Goal: Check status: Check status

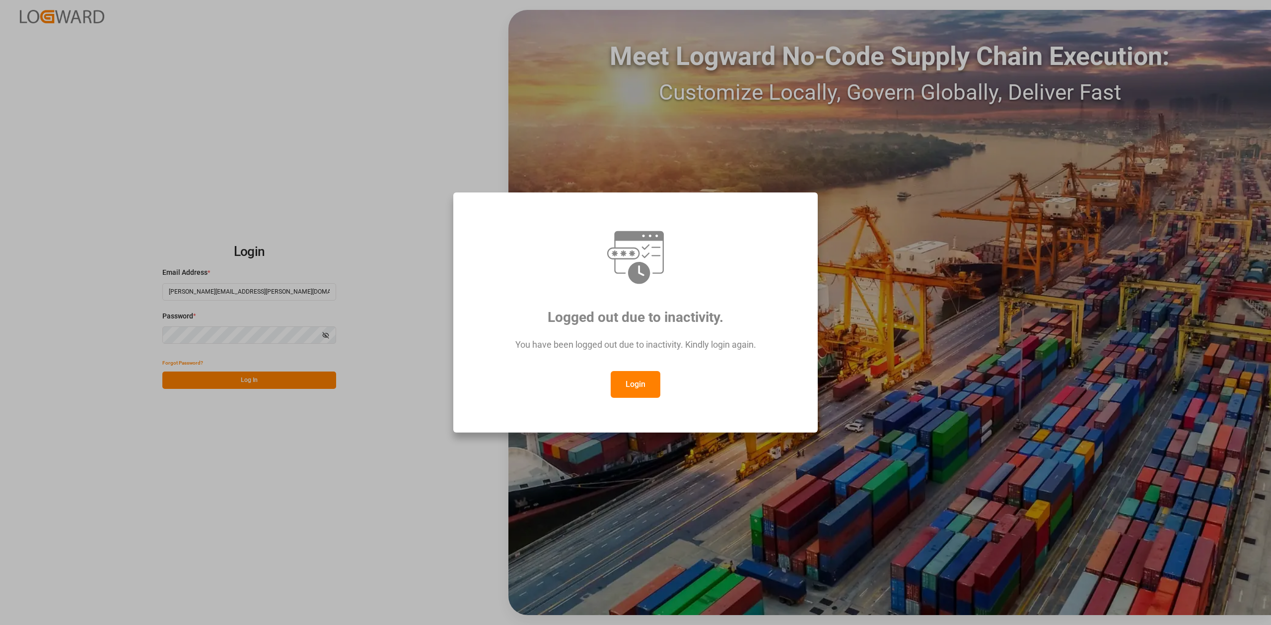
click at [640, 382] on button "Login" at bounding box center [635, 384] width 50 height 27
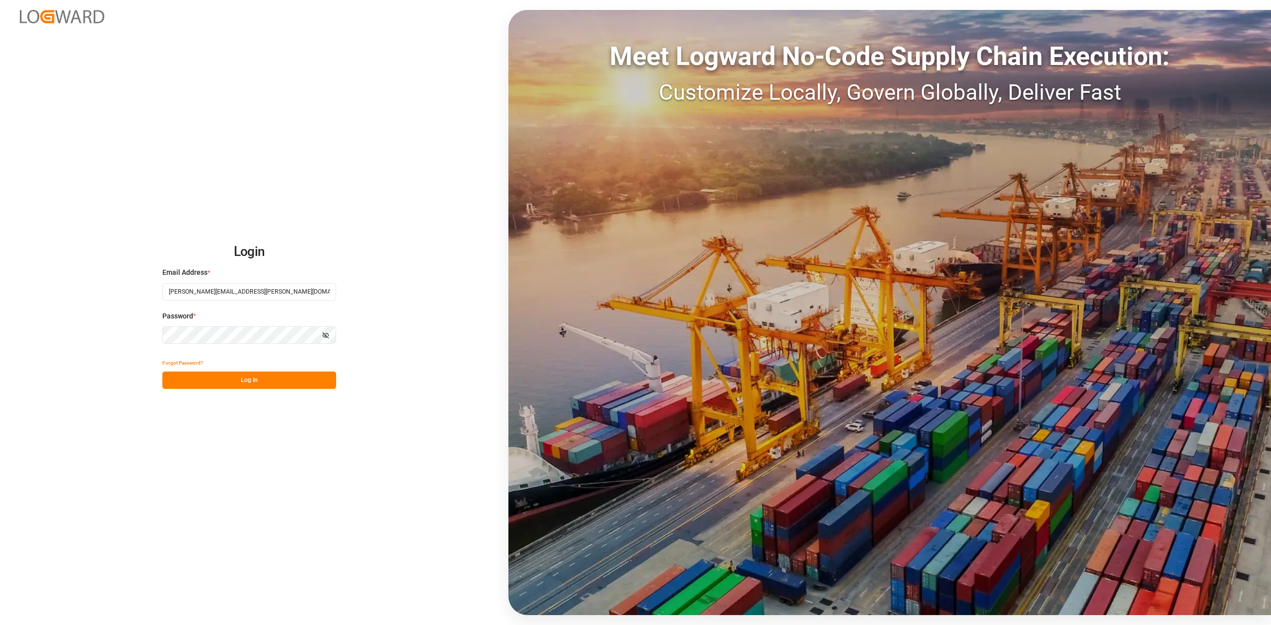
click at [302, 380] on button "Log In" at bounding box center [249, 380] width 174 height 17
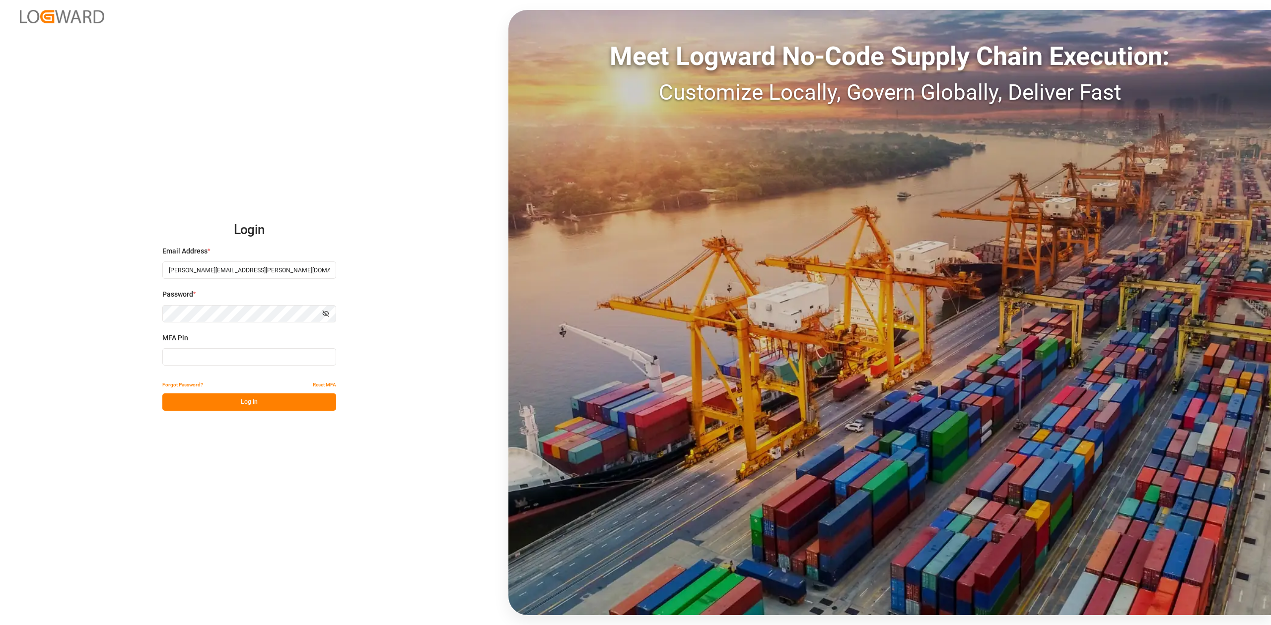
click at [228, 364] on input at bounding box center [249, 356] width 174 height 17
click at [236, 362] on input at bounding box center [249, 356] width 174 height 17
type input "536509"
click at [274, 399] on button "Log In" at bounding box center [249, 402] width 174 height 17
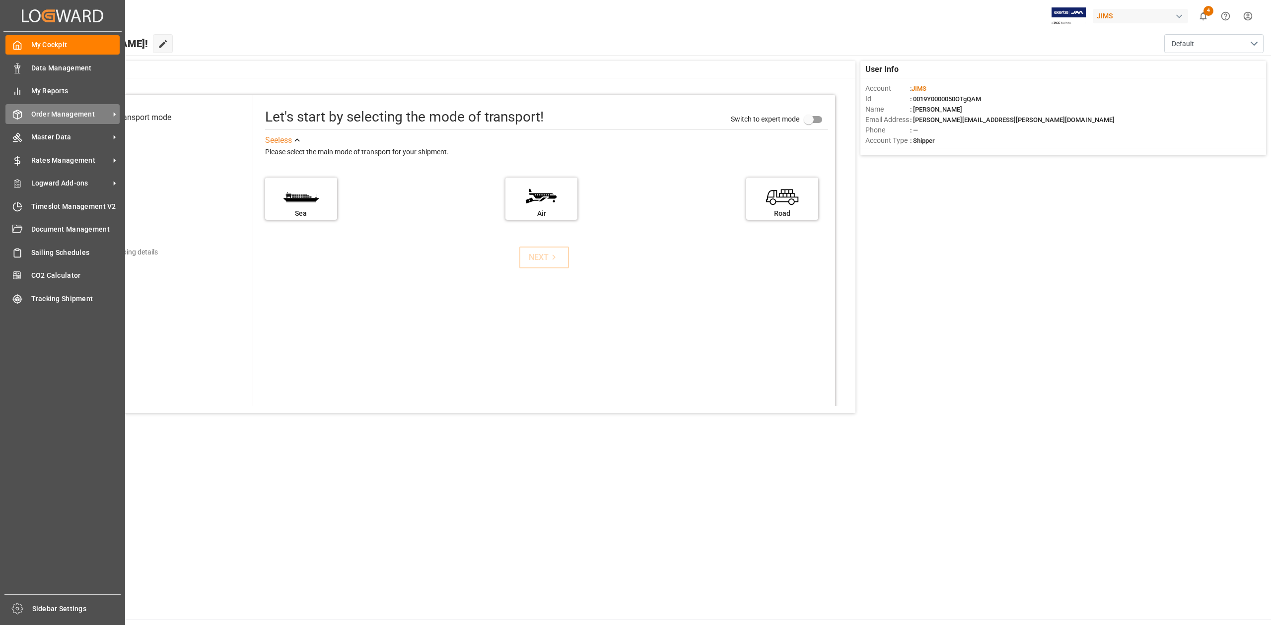
click at [64, 109] on span "Order Management" at bounding box center [70, 114] width 78 height 10
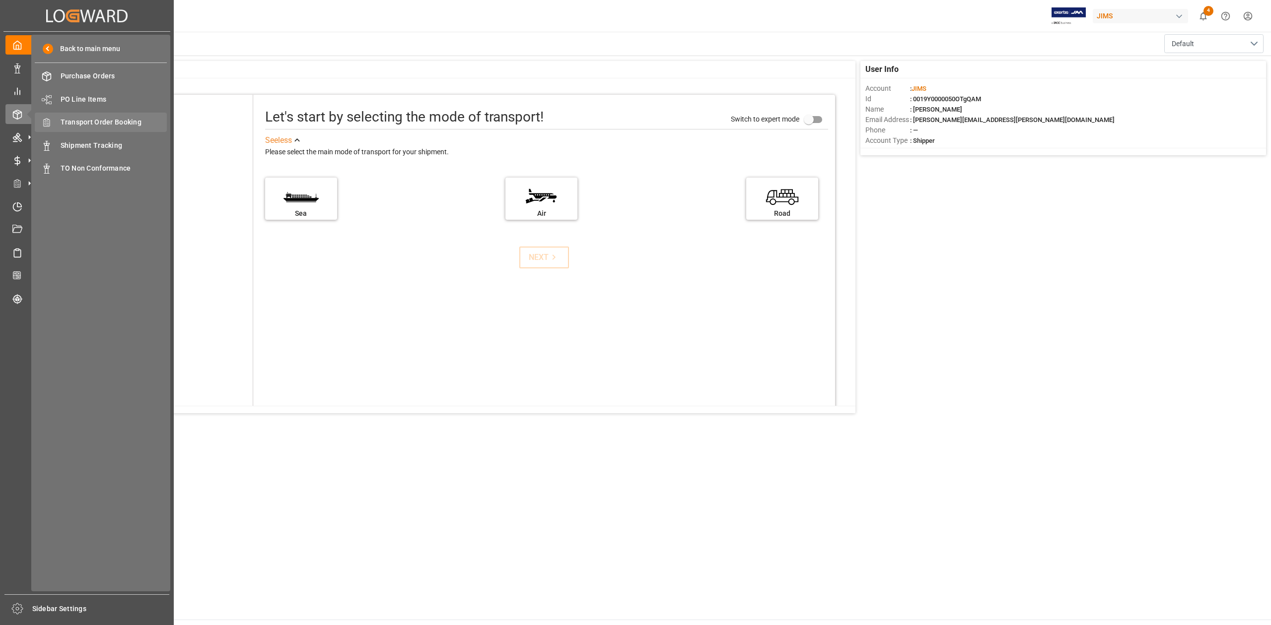
click at [130, 118] on span "Transport Order Booking" at bounding box center [114, 122] width 107 height 10
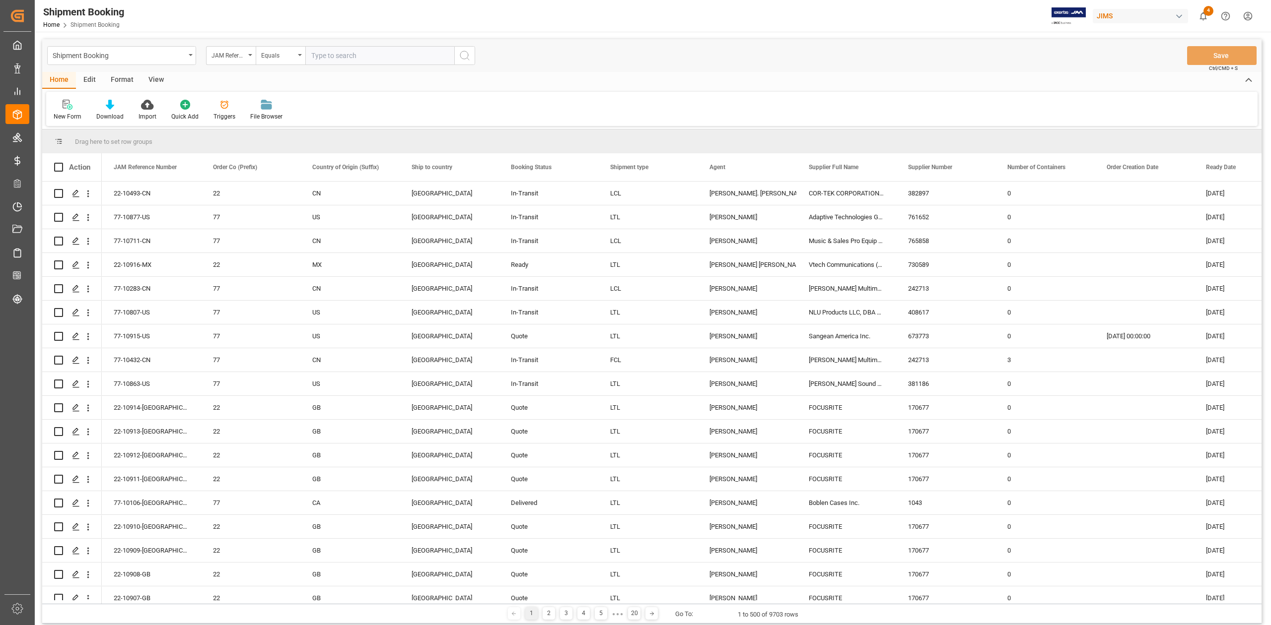
click at [421, 55] on input "text" at bounding box center [379, 55] width 149 height 19
paste input "77-10170-IT"
type input "77-10170-IT"
click at [467, 57] on icon "search button" at bounding box center [465, 56] width 12 height 12
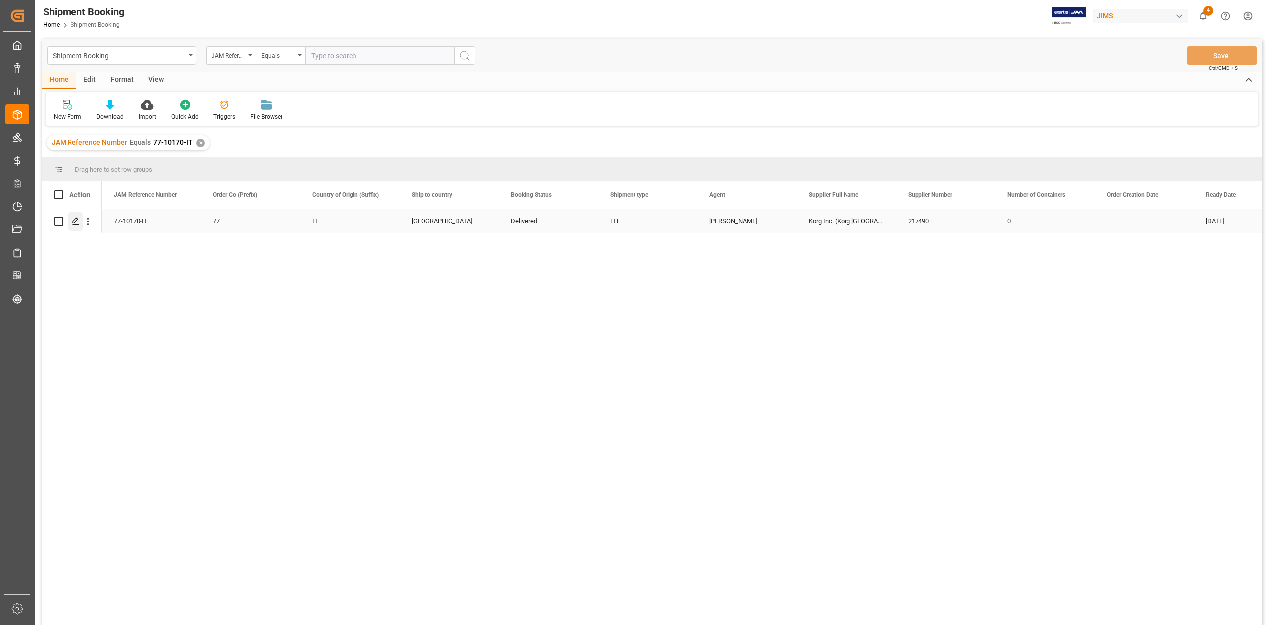
click at [76, 226] on div "Press SPACE to select this row." at bounding box center [75, 221] width 15 height 18
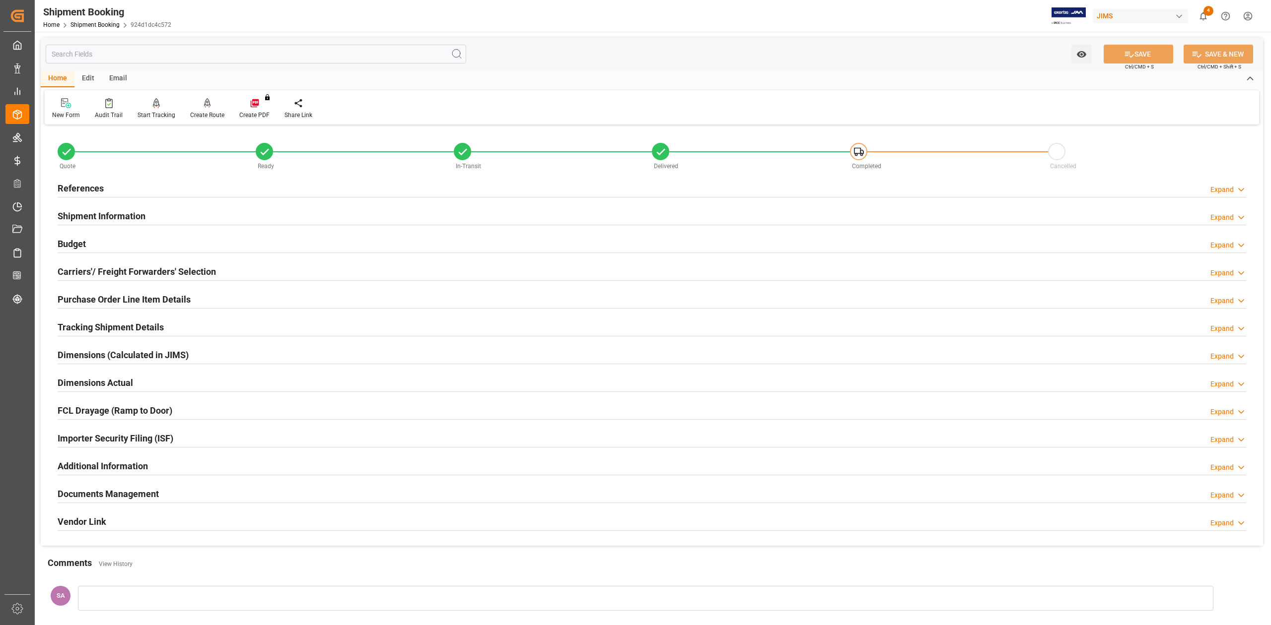
click at [88, 332] on h2 "Tracking Shipment Details" at bounding box center [111, 327] width 106 height 13
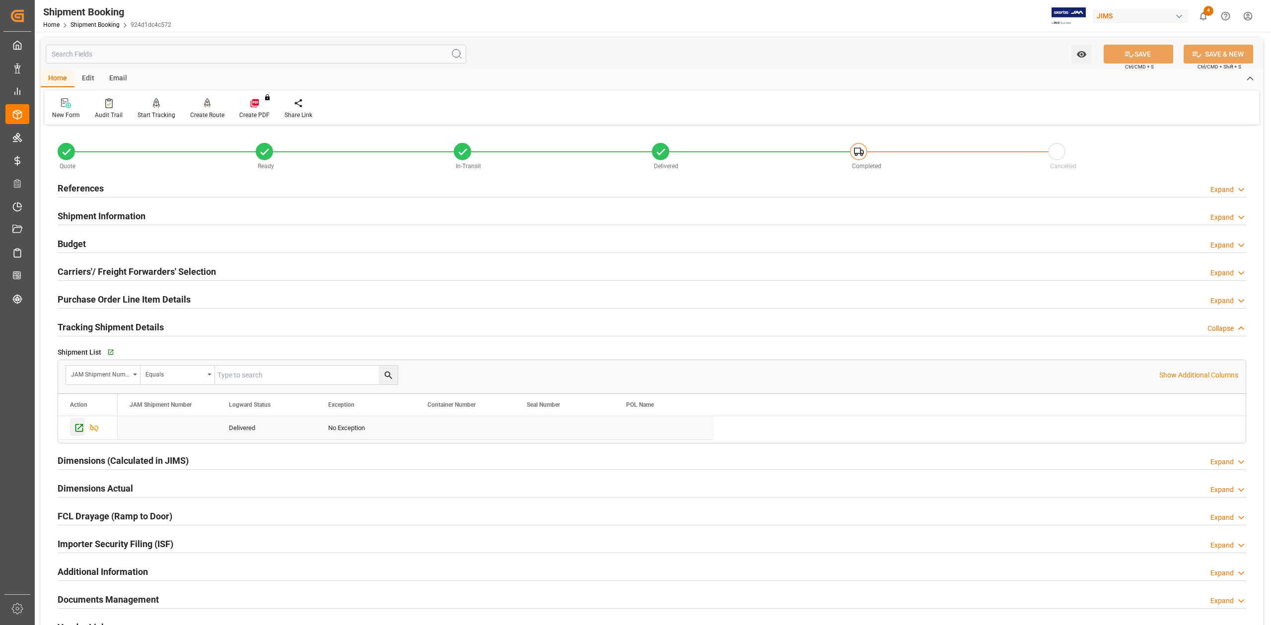
click at [74, 426] on icon "Press SPACE to select this row." at bounding box center [79, 428] width 10 height 10
click at [105, 214] on h2 "Shipment Information" at bounding box center [102, 215] width 88 height 13
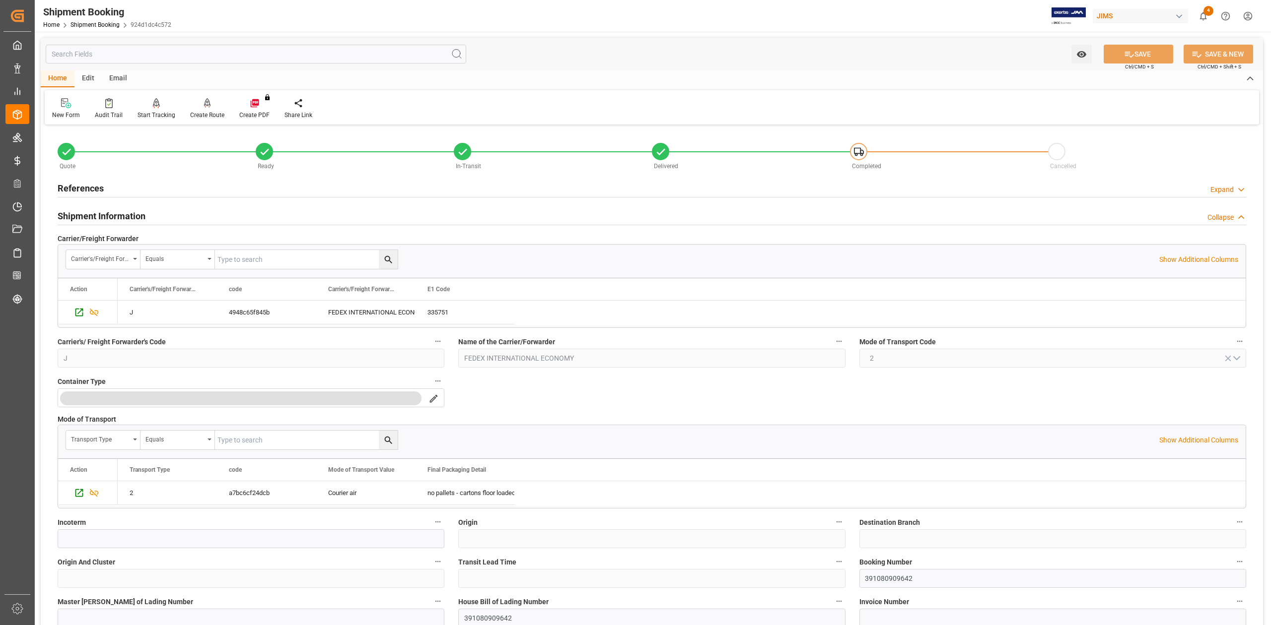
click at [98, 192] on h2 "References" at bounding box center [81, 188] width 46 height 13
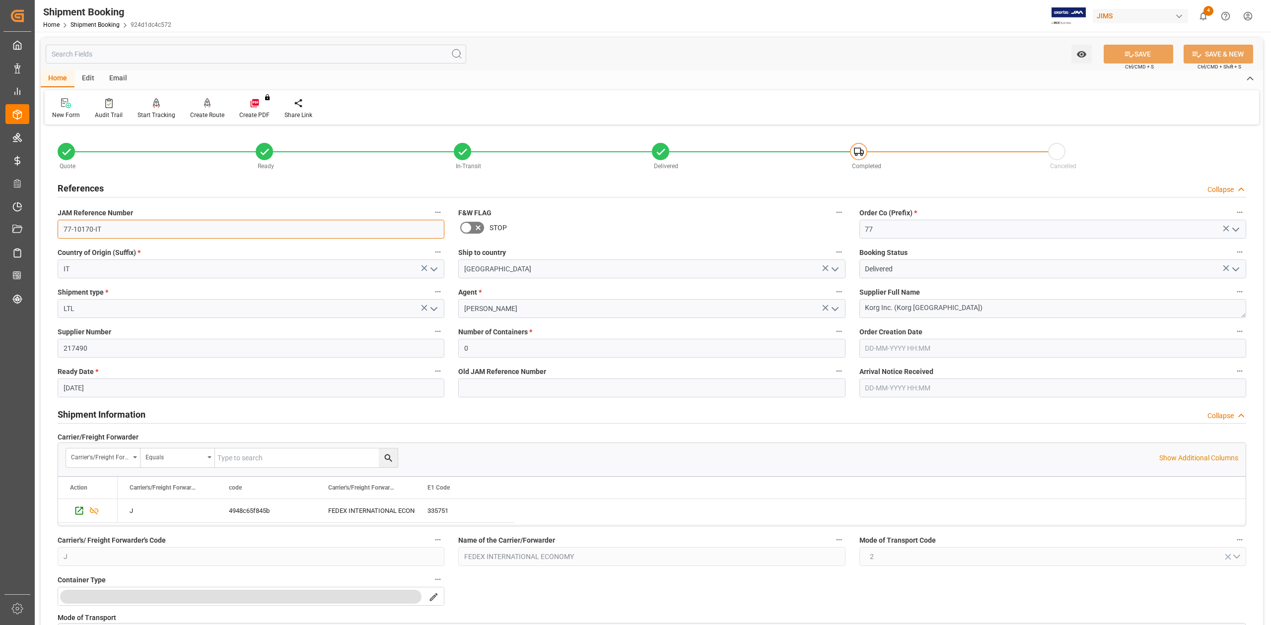
click at [122, 224] on input "77-10170-IT" at bounding box center [251, 229] width 387 height 19
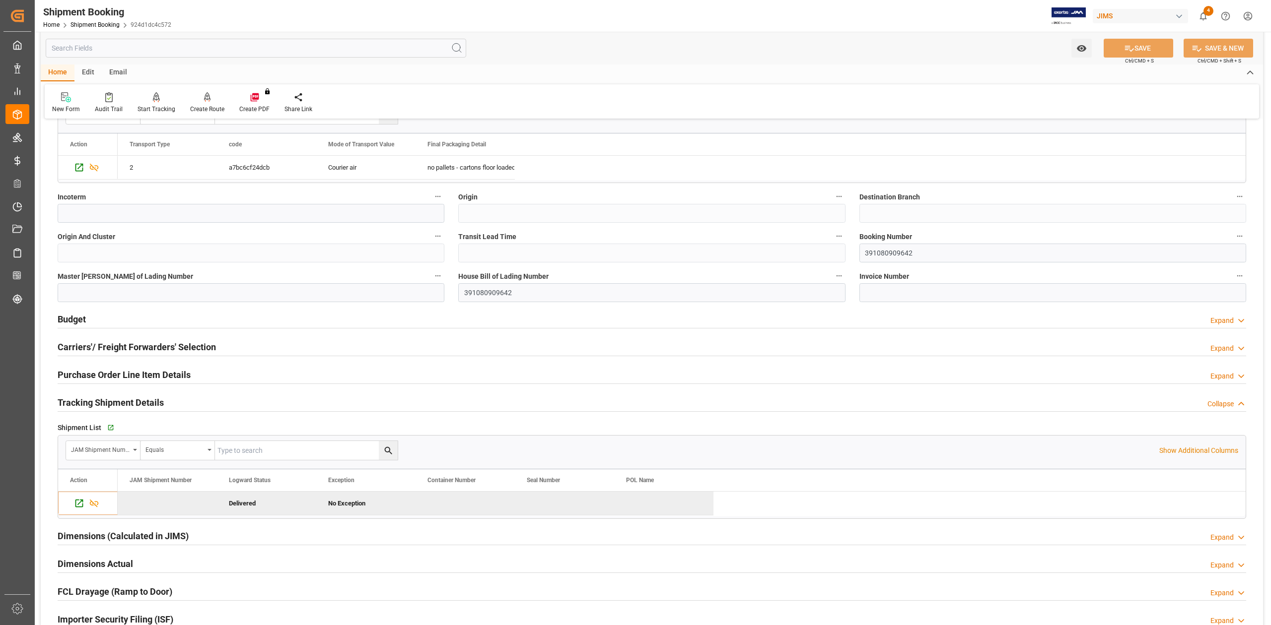
scroll to position [596, 0]
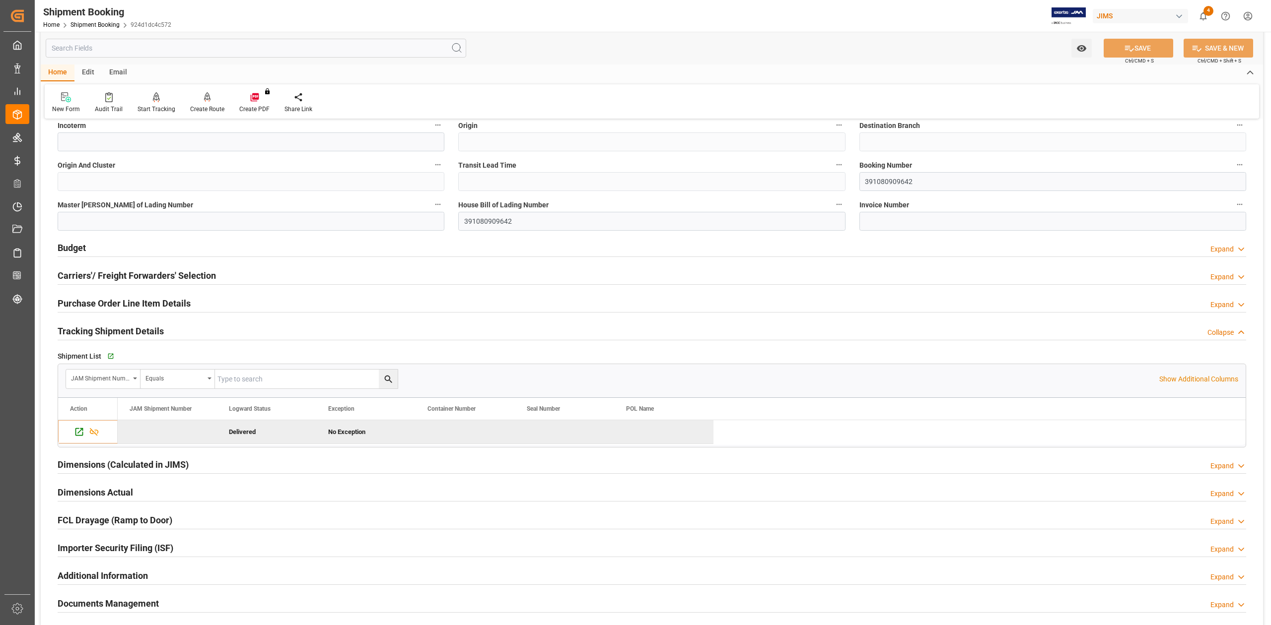
click at [167, 306] on h2 "Purchase Order Line Item Details" at bounding box center [124, 303] width 133 height 13
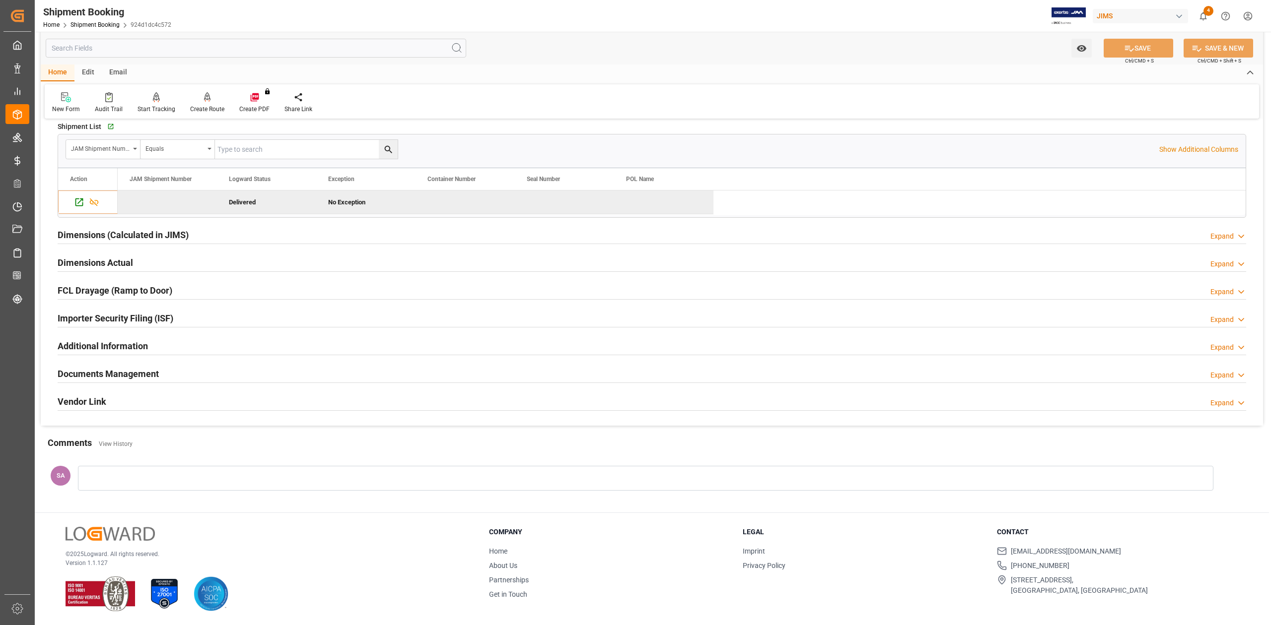
scroll to position [909, 0]
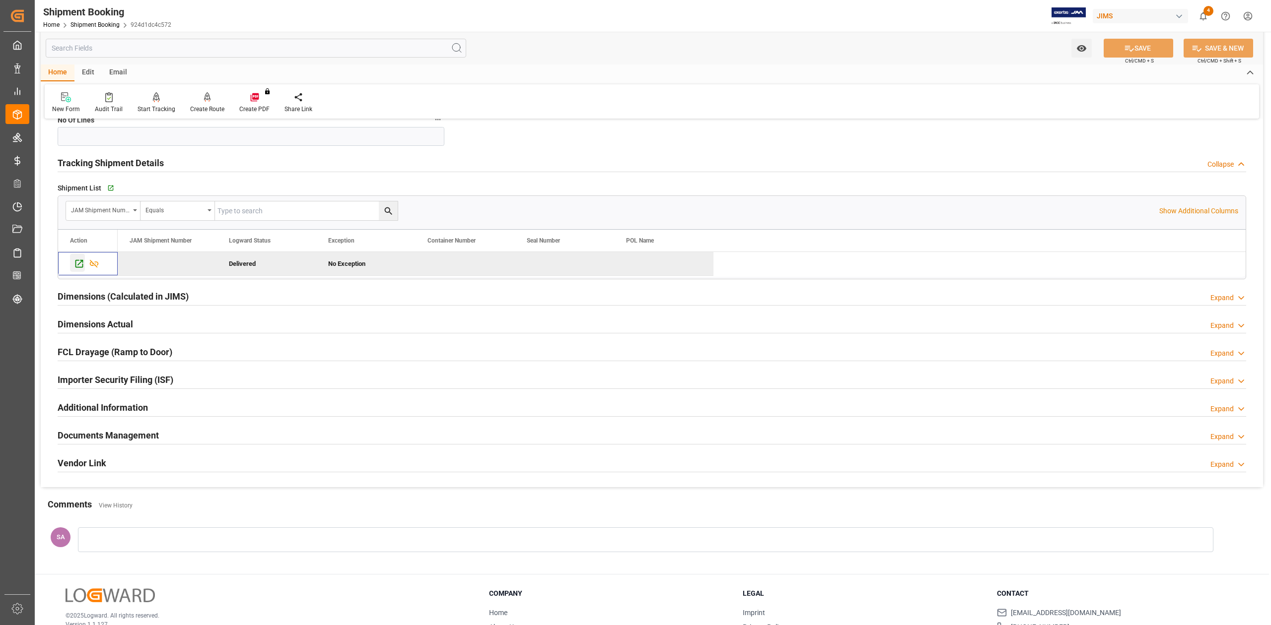
click at [80, 269] on icon "Press SPACE to deselect this row." at bounding box center [79, 264] width 10 height 10
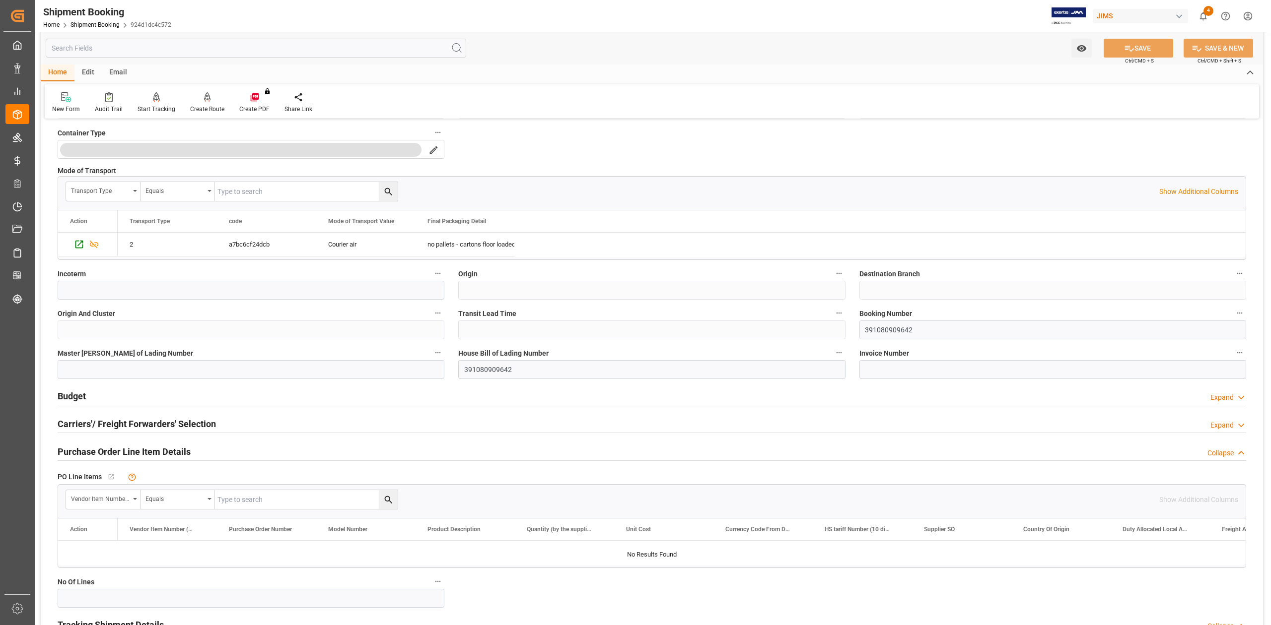
scroll to position [446, 0]
click at [898, 331] on input "391080909642" at bounding box center [1052, 331] width 387 height 19
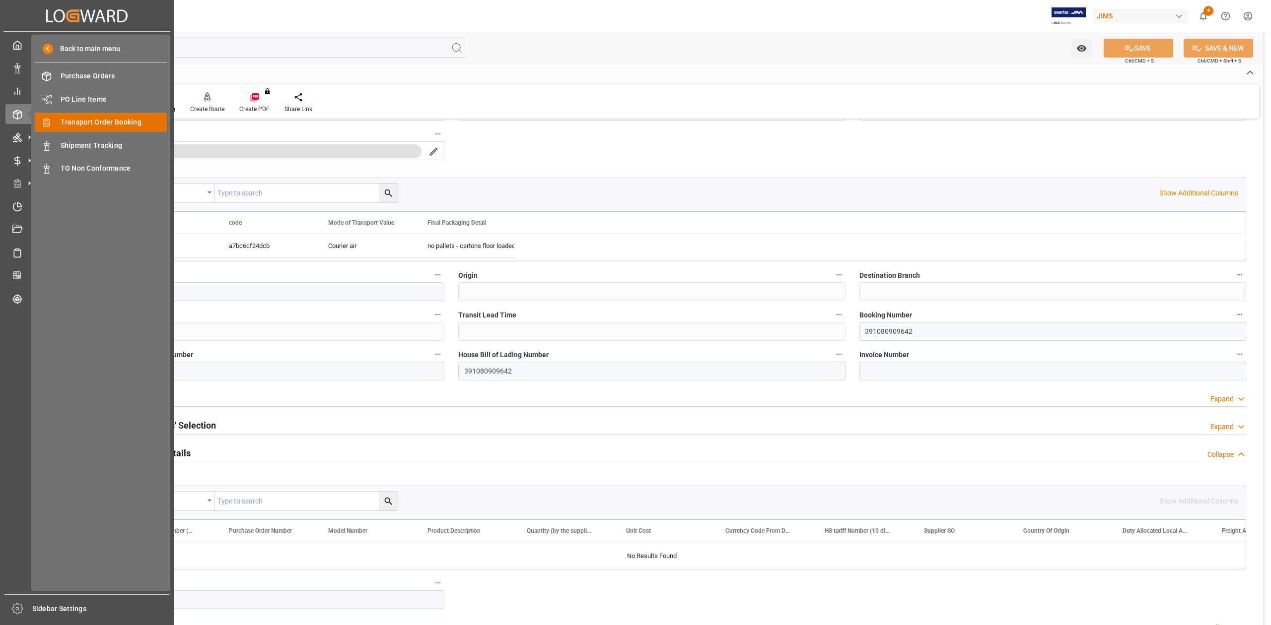
click at [118, 124] on span "Transport Order Booking" at bounding box center [114, 122] width 107 height 10
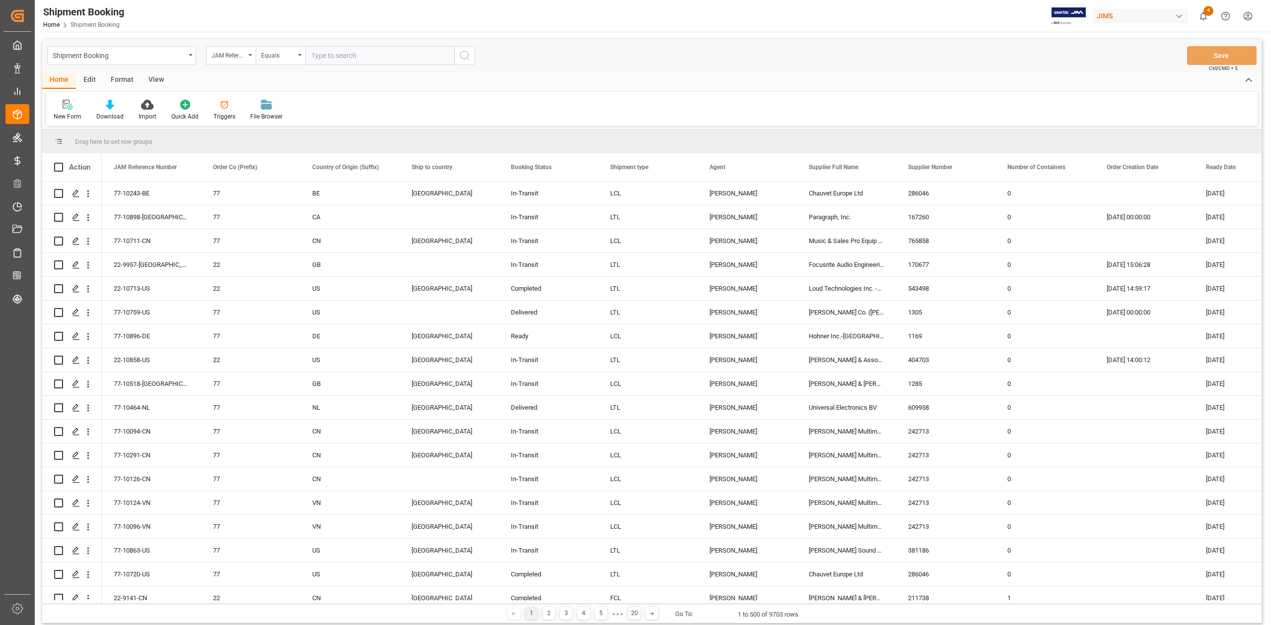
click at [403, 55] on input "text" at bounding box center [379, 55] width 149 height 19
paste input "77-10185-CN"
type input "77-10185-CN"
drag, startPoint x: 470, startPoint y: 59, endPoint x: 488, endPoint y: 105, distance: 50.0
click at [470, 58] on button "search button" at bounding box center [464, 55] width 21 height 19
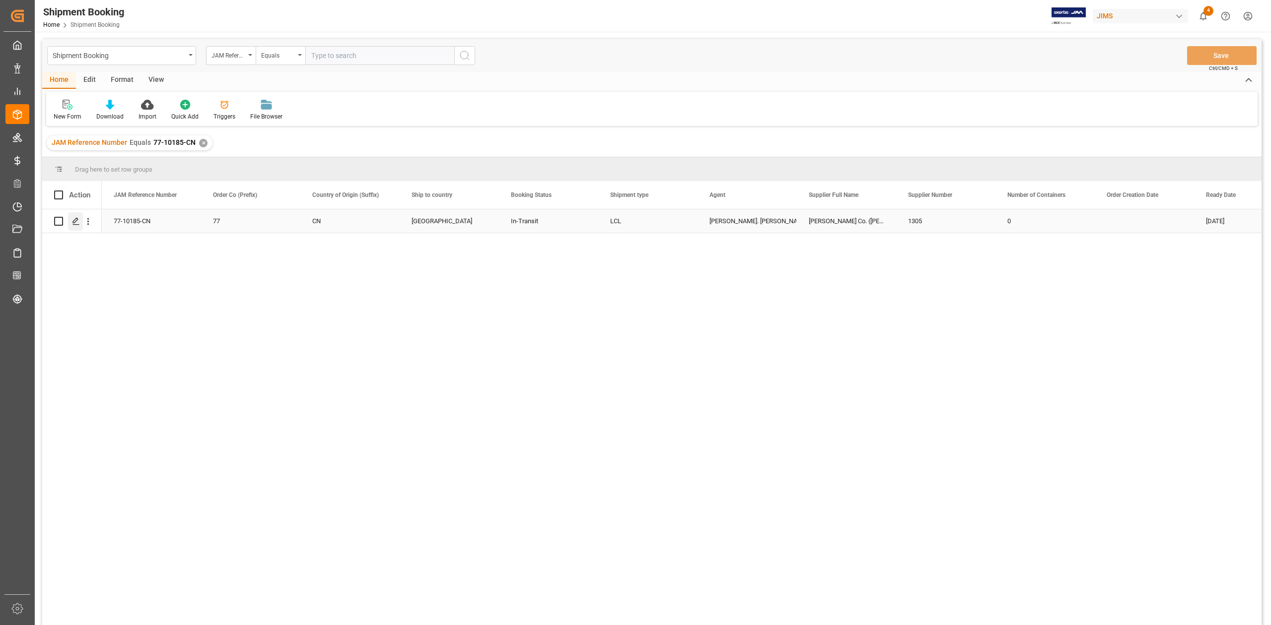
click at [74, 221] on polygon "Press SPACE to select this row." at bounding box center [75, 220] width 5 height 5
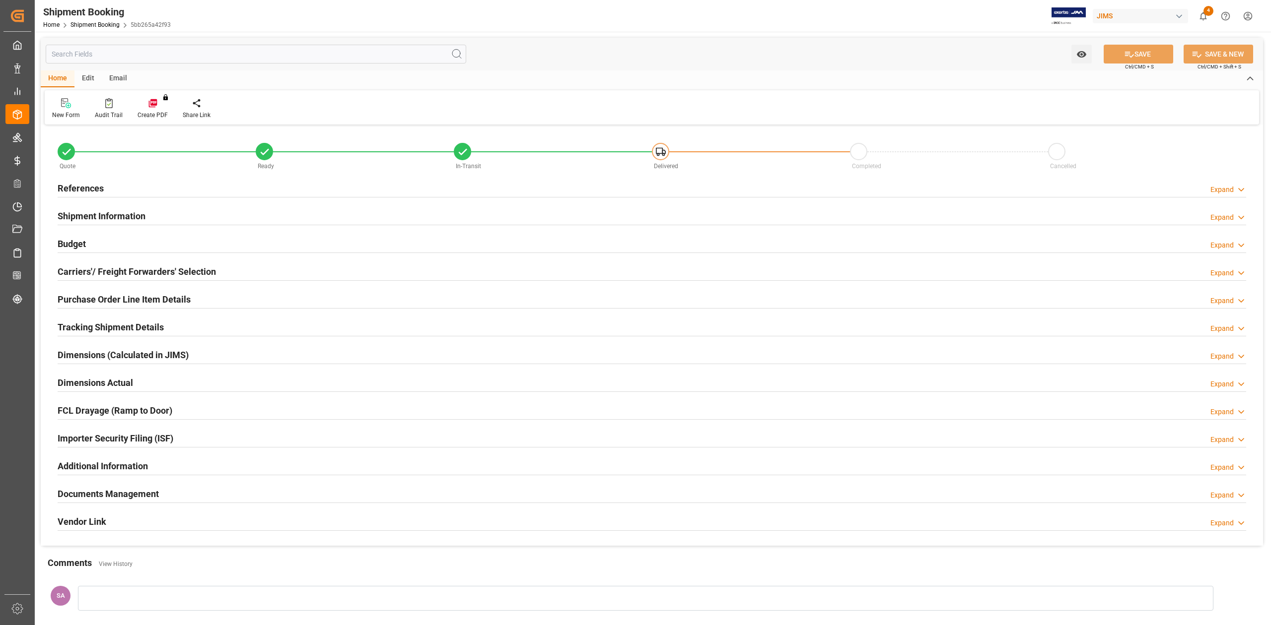
type input "41"
click at [120, 332] on h2 "Tracking Shipment Details" at bounding box center [111, 327] width 106 height 13
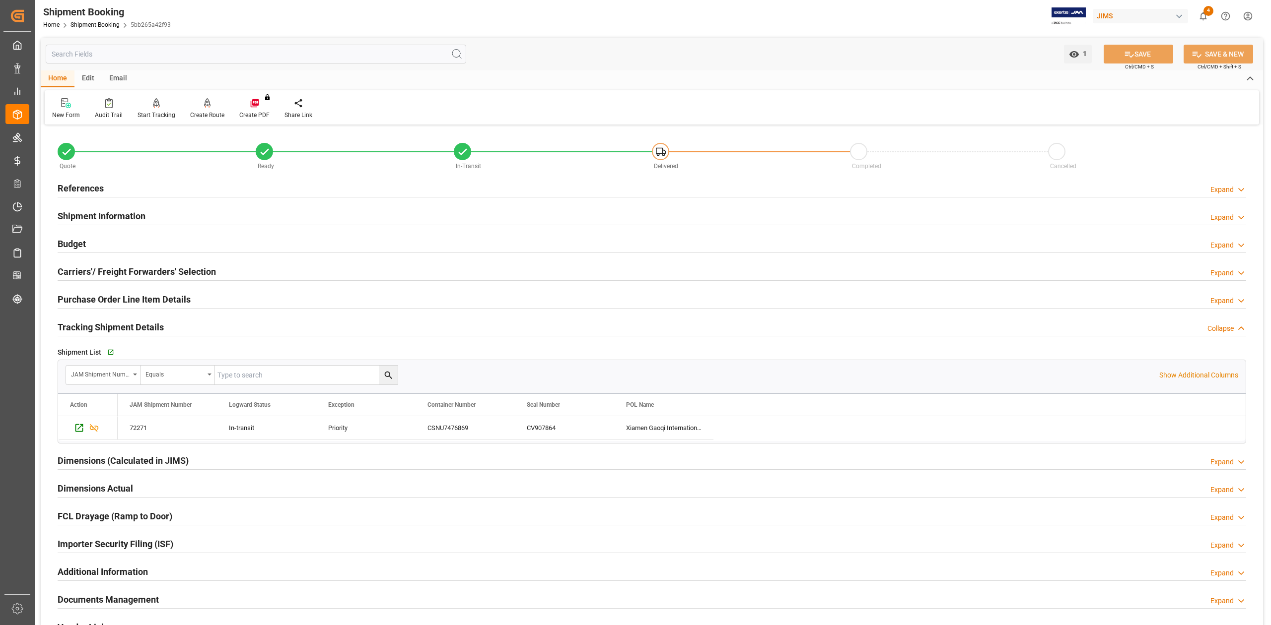
click at [120, 331] on h2 "Tracking Shipment Details" at bounding box center [111, 327] width 106 height 13
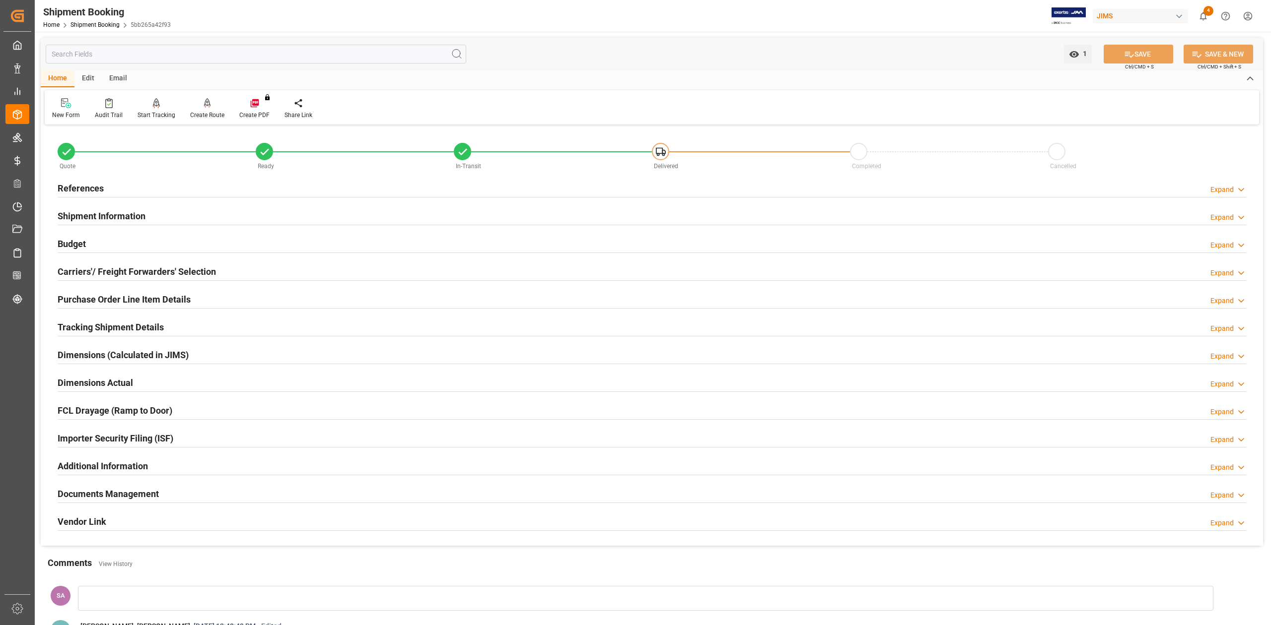
click at [112, 331] on h2 "Tracking Shipment Details" at bounding box center [111, 327] width 106 height 13
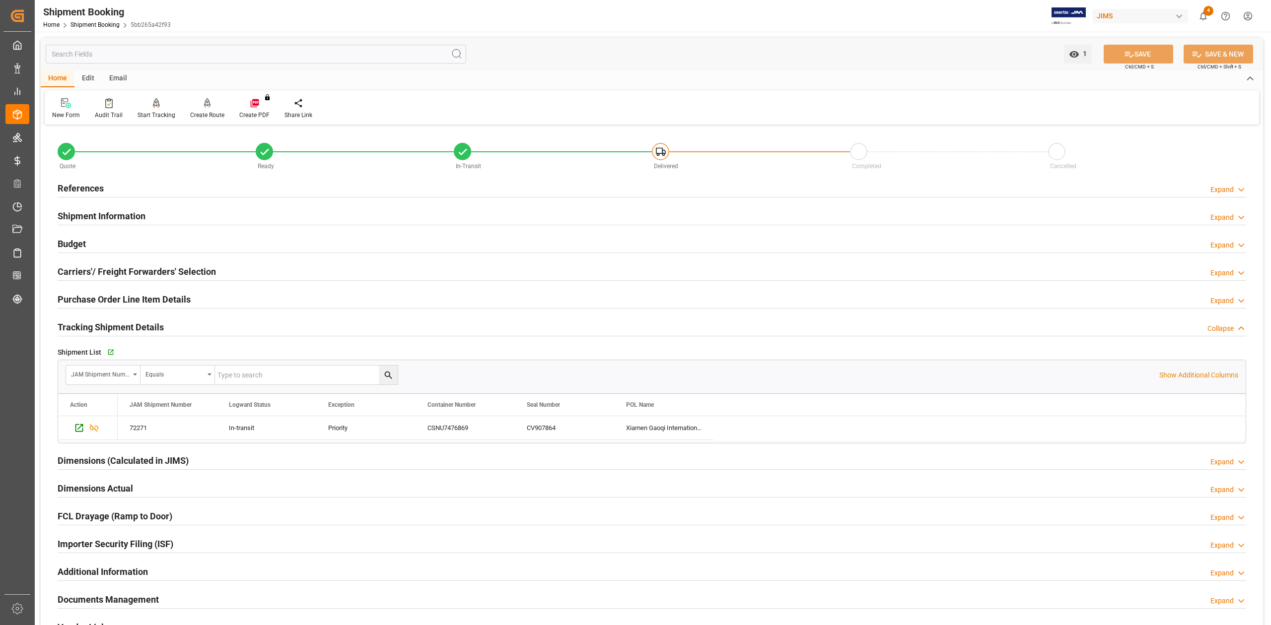
click at [112, 331] on h2 "Tracking Shipment Details" at bounding box center [111, 327] width 106 height 13
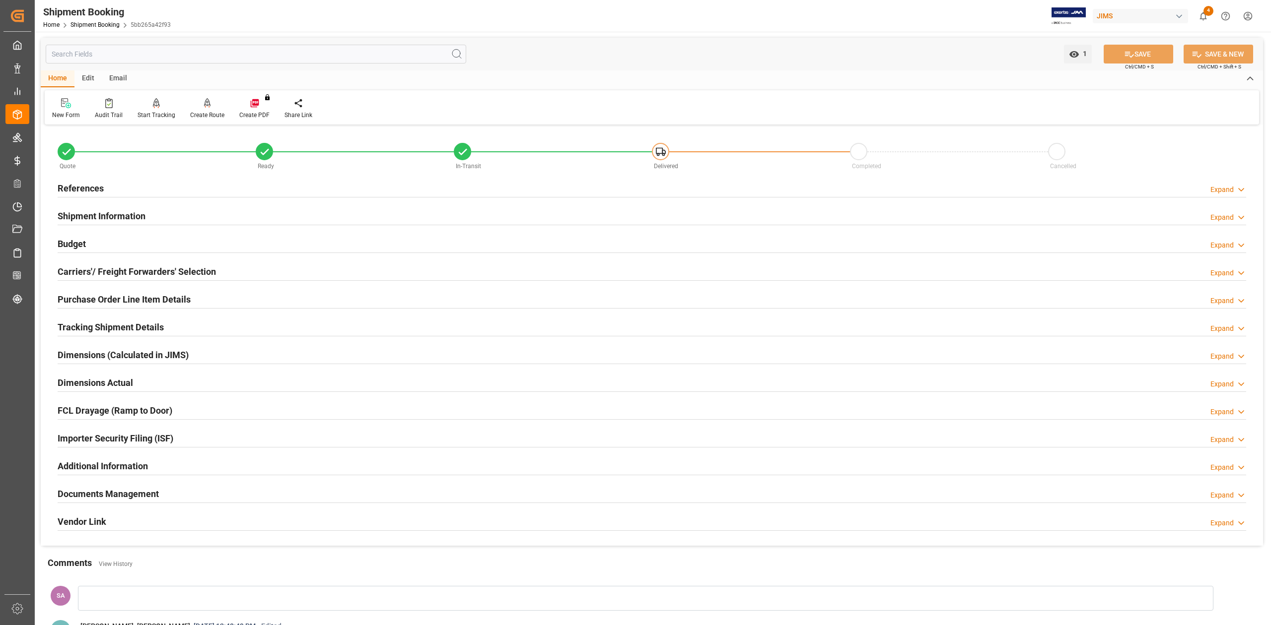
click at [117, 217] on h2 "Shipment Information" at bounding box center [102, 215] width 88 height 13
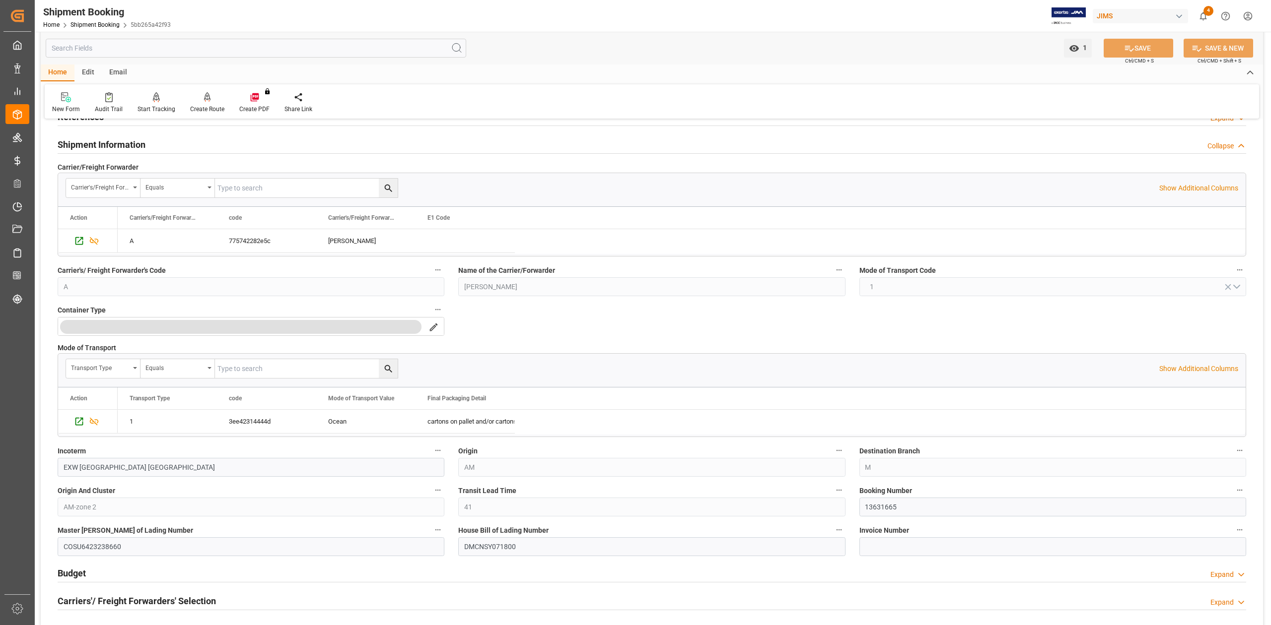
scroll to position [199, 0]
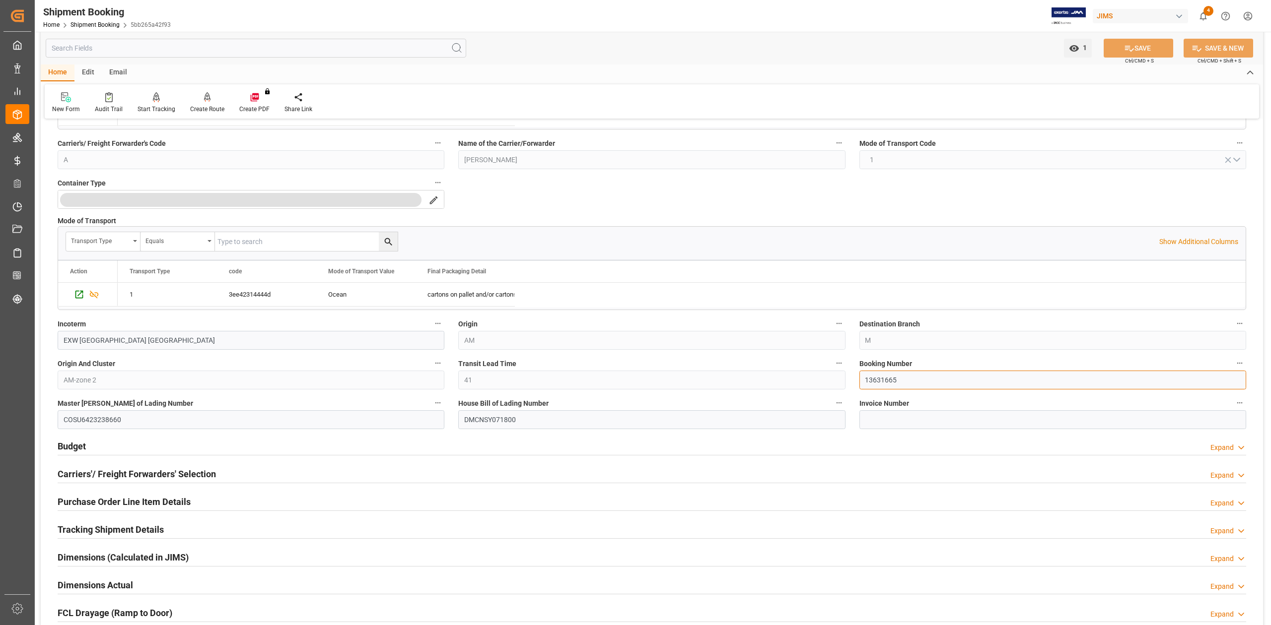
click at [880, 384] on input "13631665" at bounding box center [1052, 380] width 387 height 19
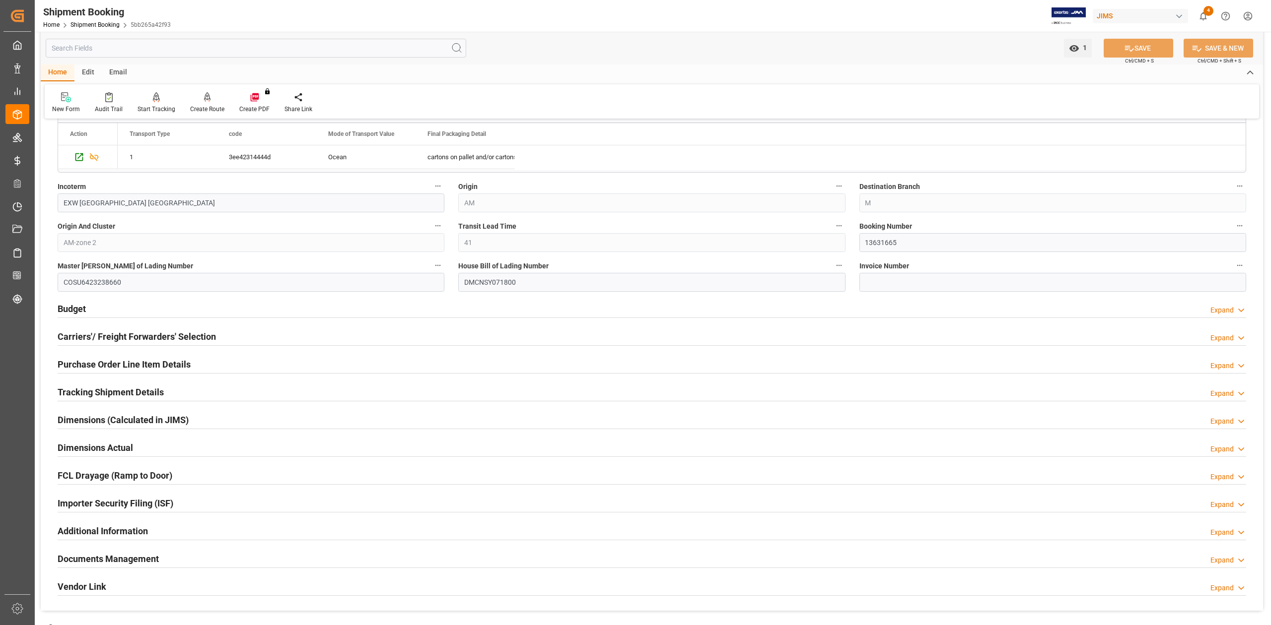
scroll to position [463, 0]
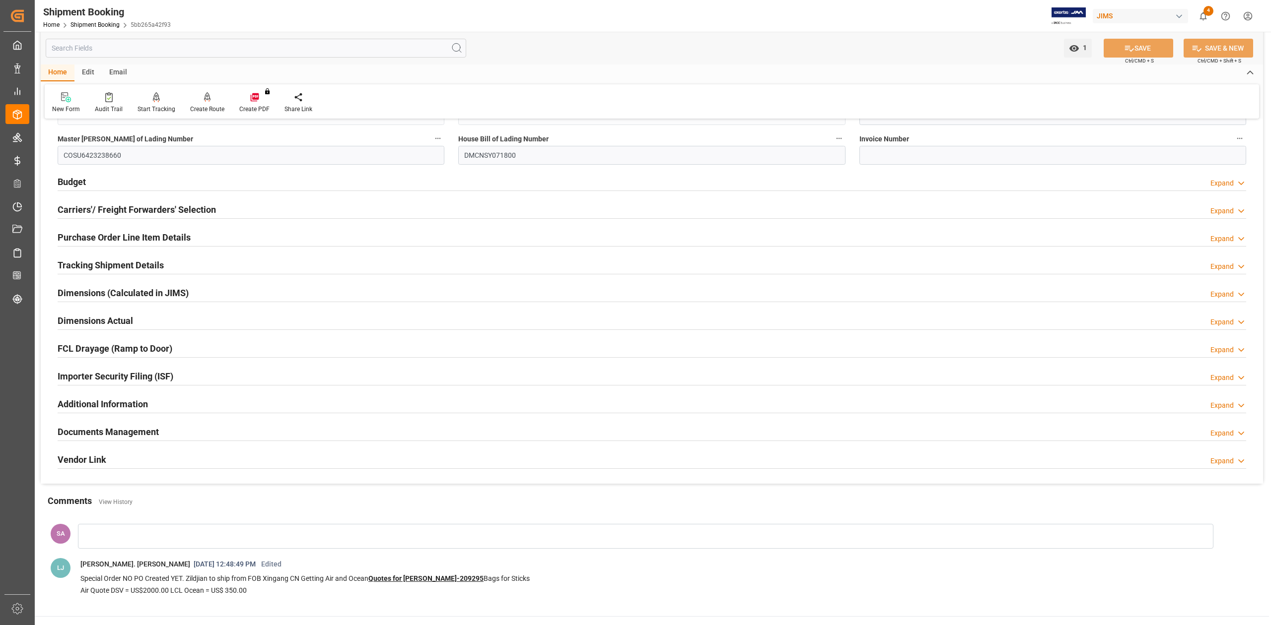
drag, startPoint x: 80, startPoint y: 265, endPoint x: 113, endPoint y: 319, distance: 63.1
click at [80, 265] on h2 "Tracking Shipment Details" at bounding box center [111, 265] width 106 height 13
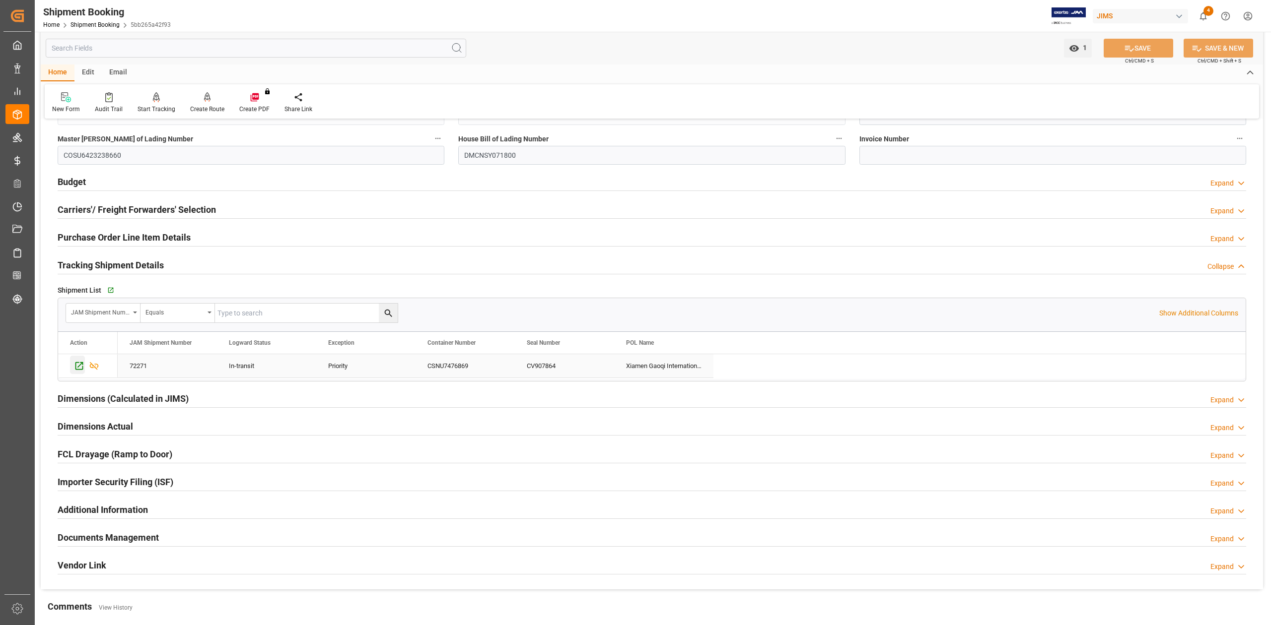
click at [71, 369] on div "Press SPACE to select this row." at bounding box center [77, 365] width 15 height 18
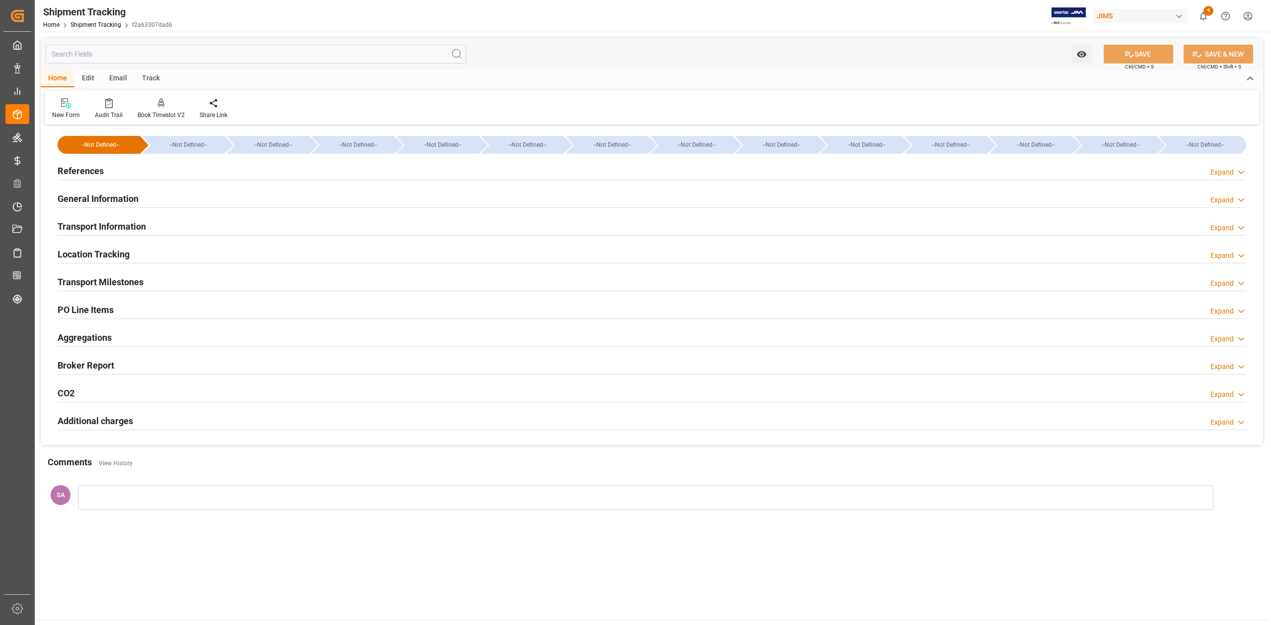
click at [128, 291] on div at bounding box center [652, 291] width 1188 height 0
click at [128, 280] on h2 "Transport Milestones" at bounding box center [101, 281] width 86 height 13
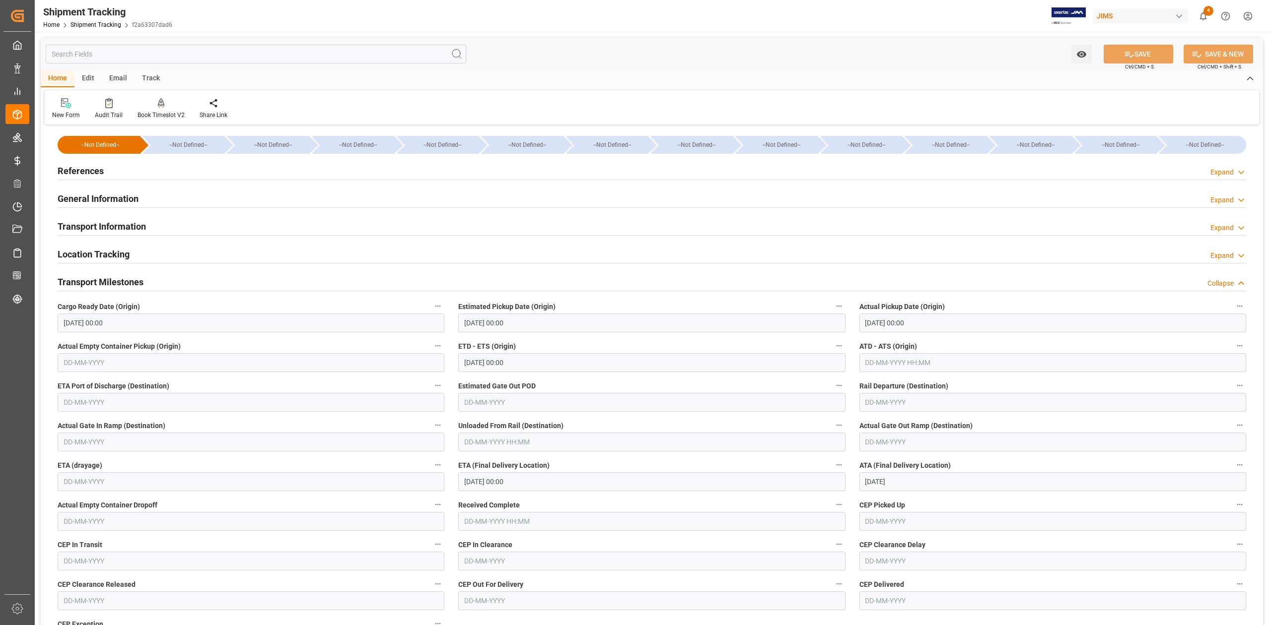
click at [128, 280] on h2 "Transport Milestones" at bounding box center [101, 281] width 86 height 13
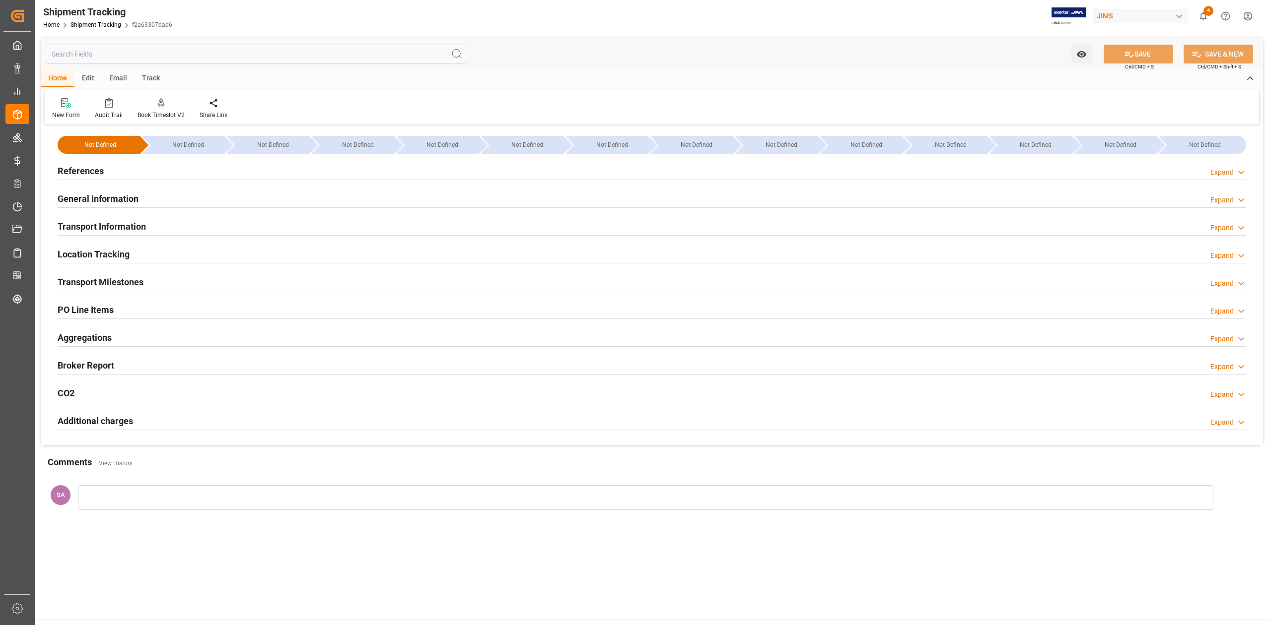
click at [88, 307] on h2 "PO Line Items" at bounding box center [86, 309] width 56 height 13
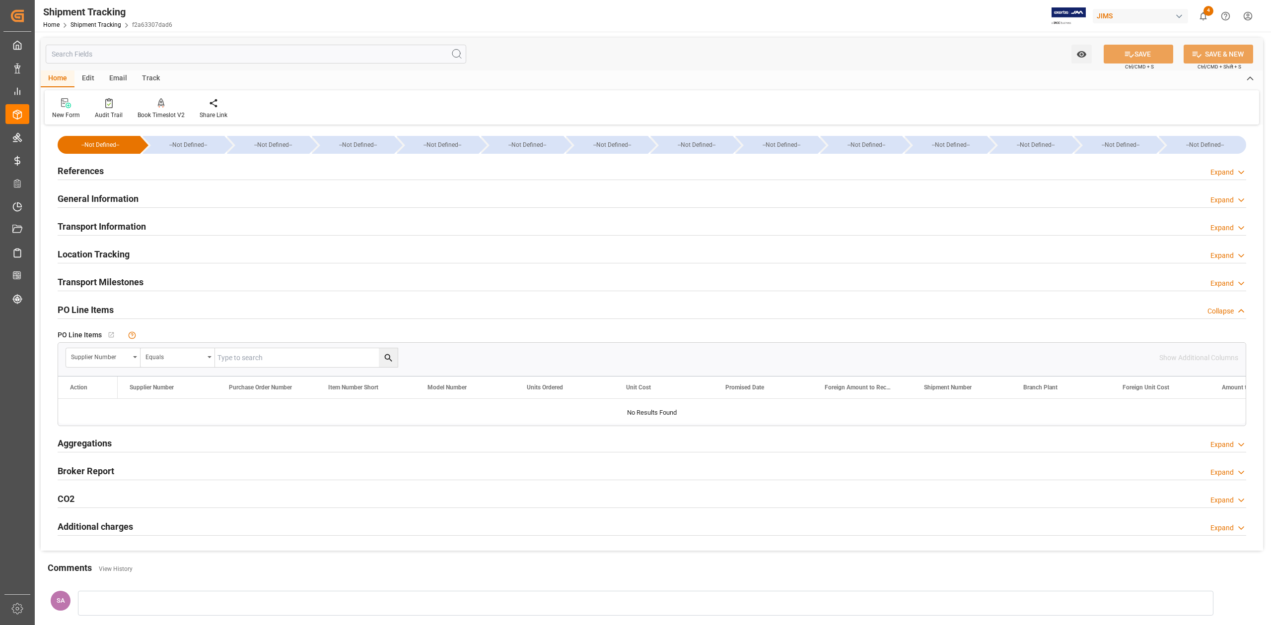
click at [88, 307] on h2 "PO Line Items" at bounding box center [86, 309] width 56 height 13
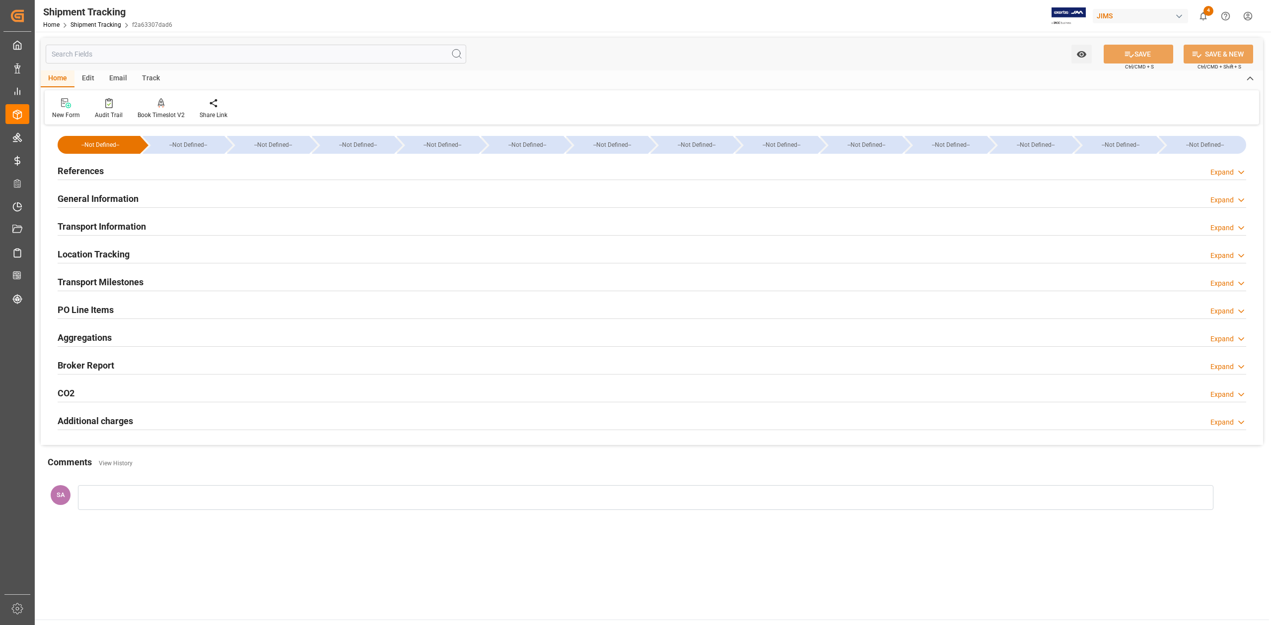
click at [94, 338] on h2 "Aggregations" at bounding box center [85, 337] width 54 height 13
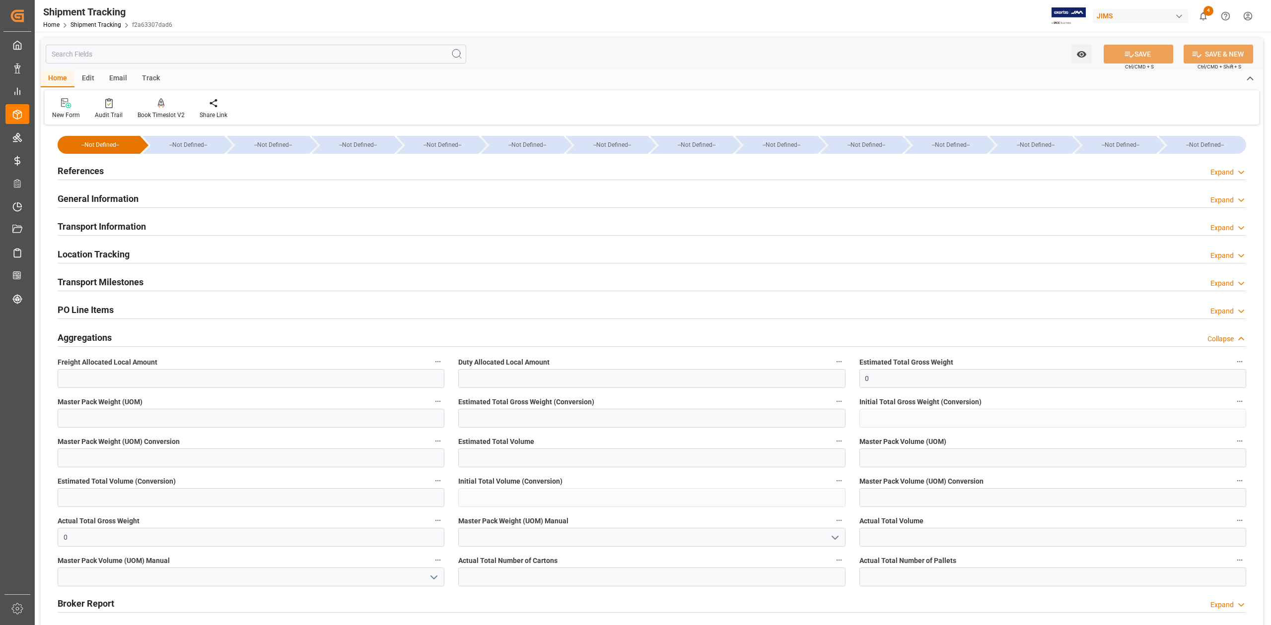
click at [94, 338] on h2 "Aggregations" at bounding box center [85, 337] width 54 height 13
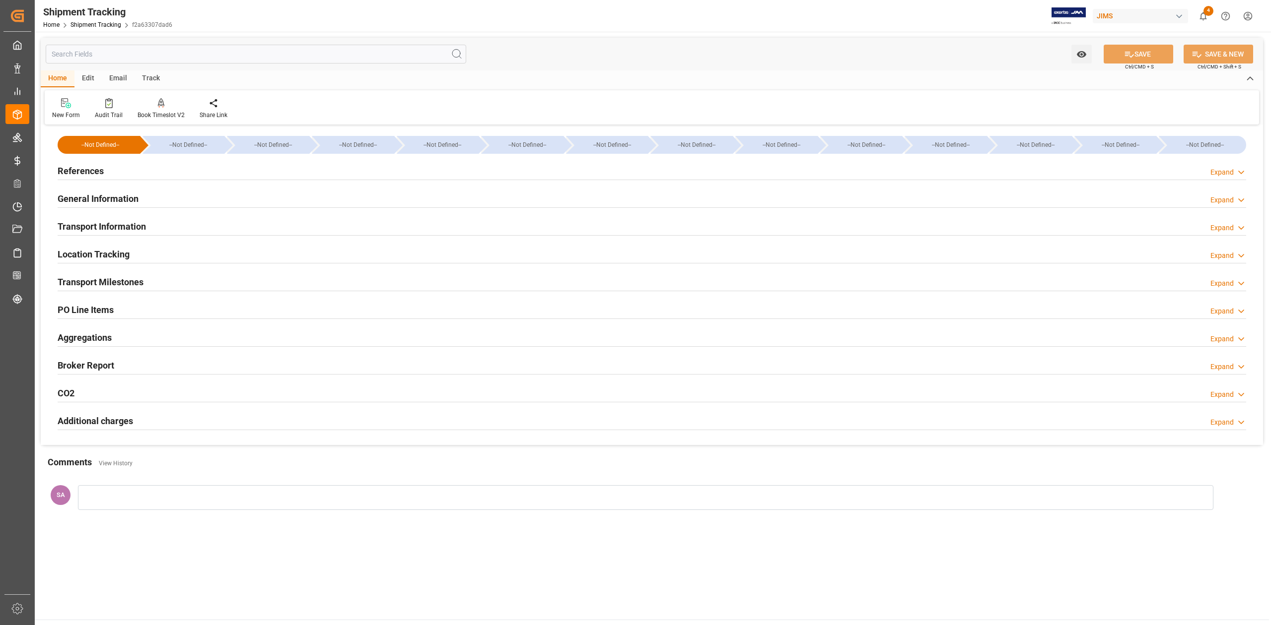
click at [95, 366] on h2 "Broker Report" at bounding box center [86, 365] width 57 height 13
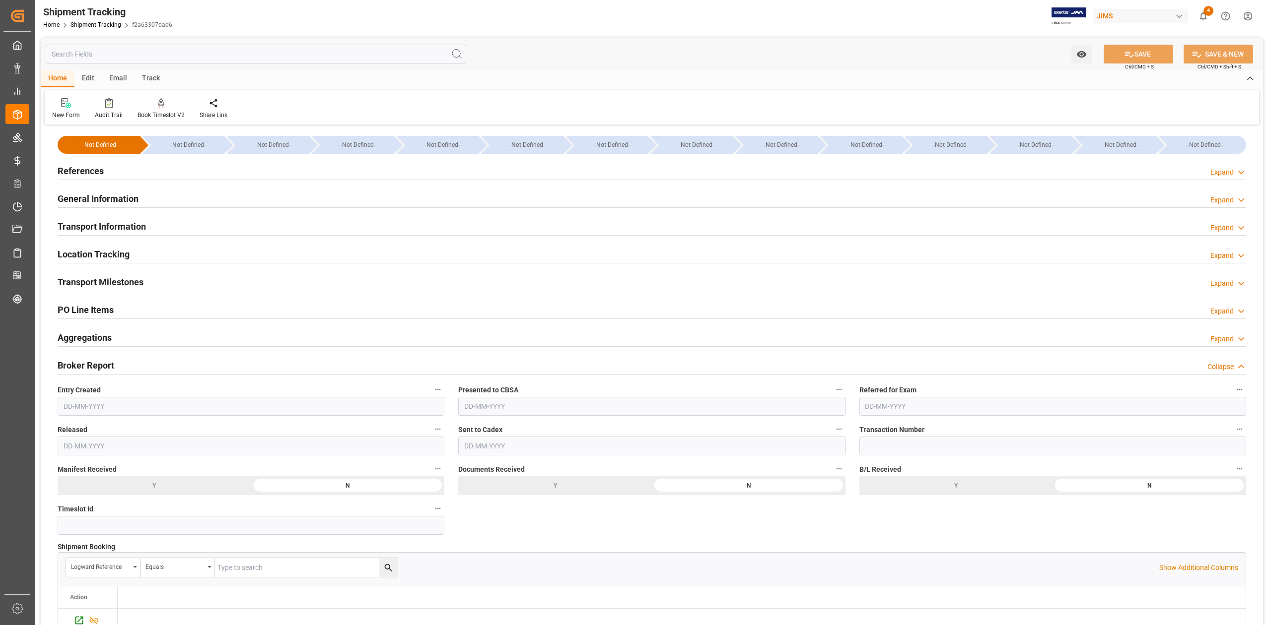
click at [95, 366] on h2 "Broker Report" at bounding box center [86, 365] width 57 height 13
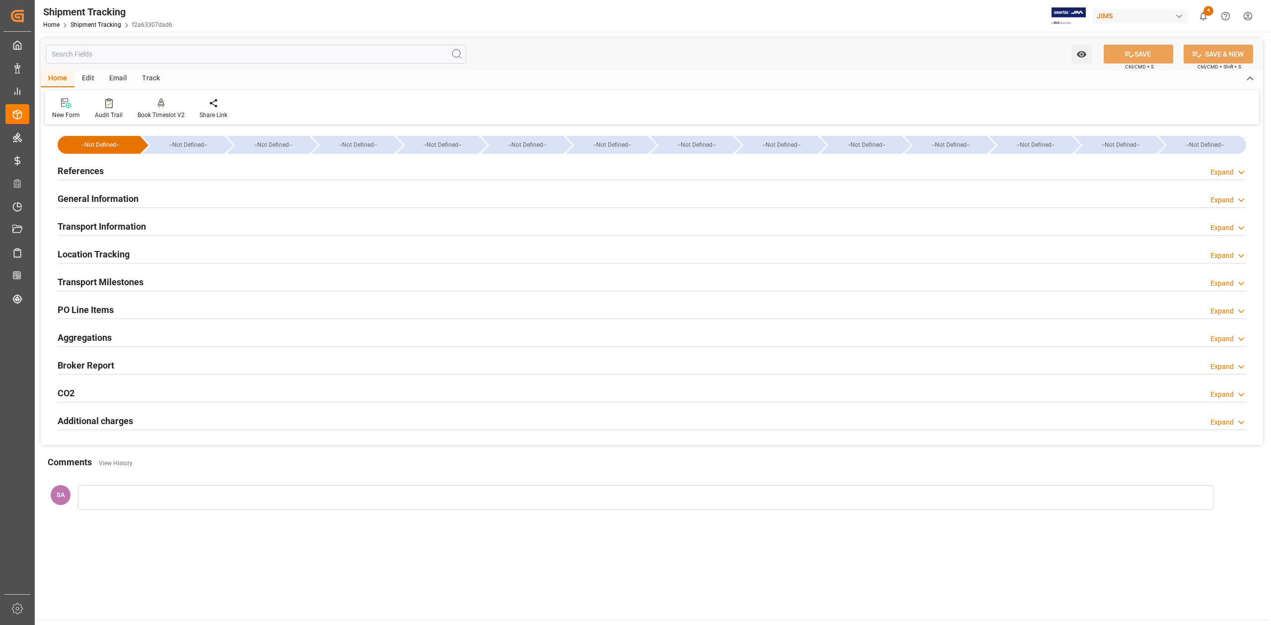
click at [68, 392] on h2 "CO2" at bounding box center [66, 393] width 17 height 13
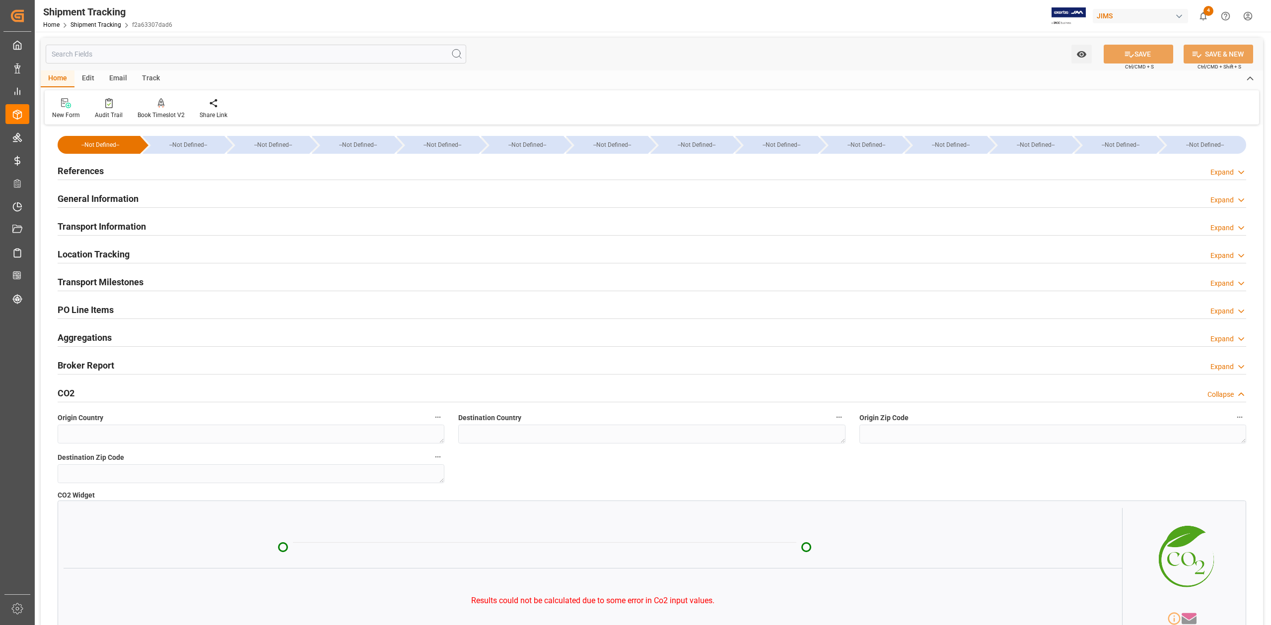
click at [69, 392] on h2 "CO2" at bounding box center [66, 393] width 17 height 13
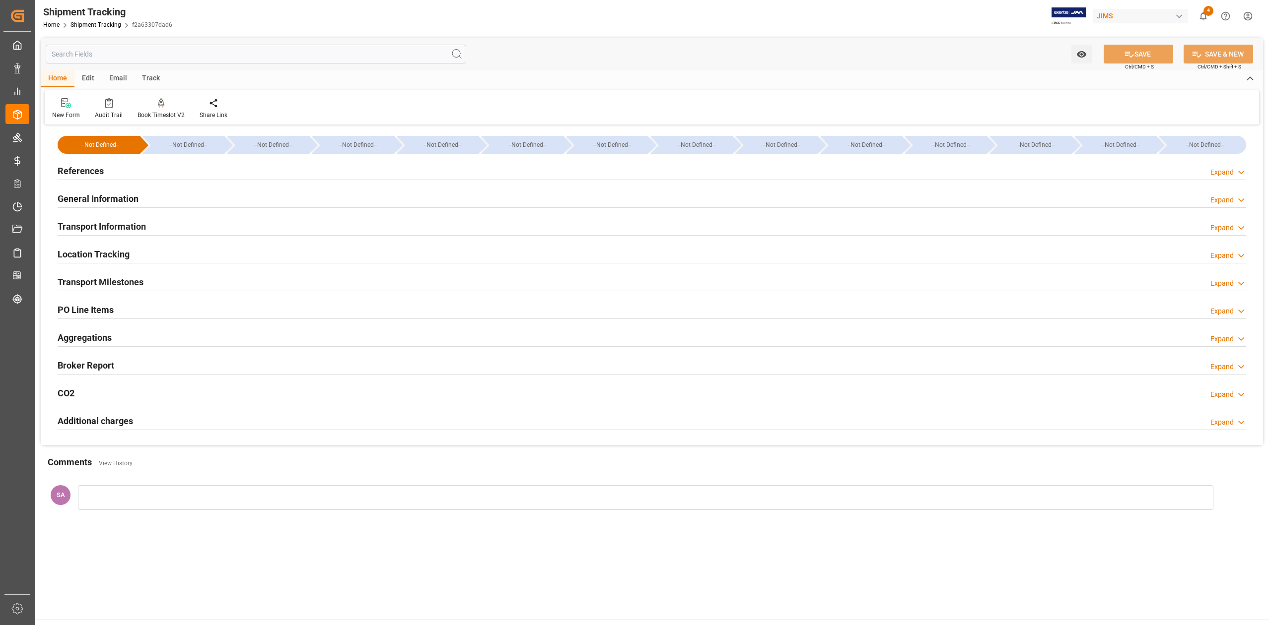
click at [93, 423] on h2 "Additional charges" at bounding box center [95, 420] width 75 height 13
click at [102, 340] on h2 "Aggregations" at bounding box center [85, 337] width 54 height 13
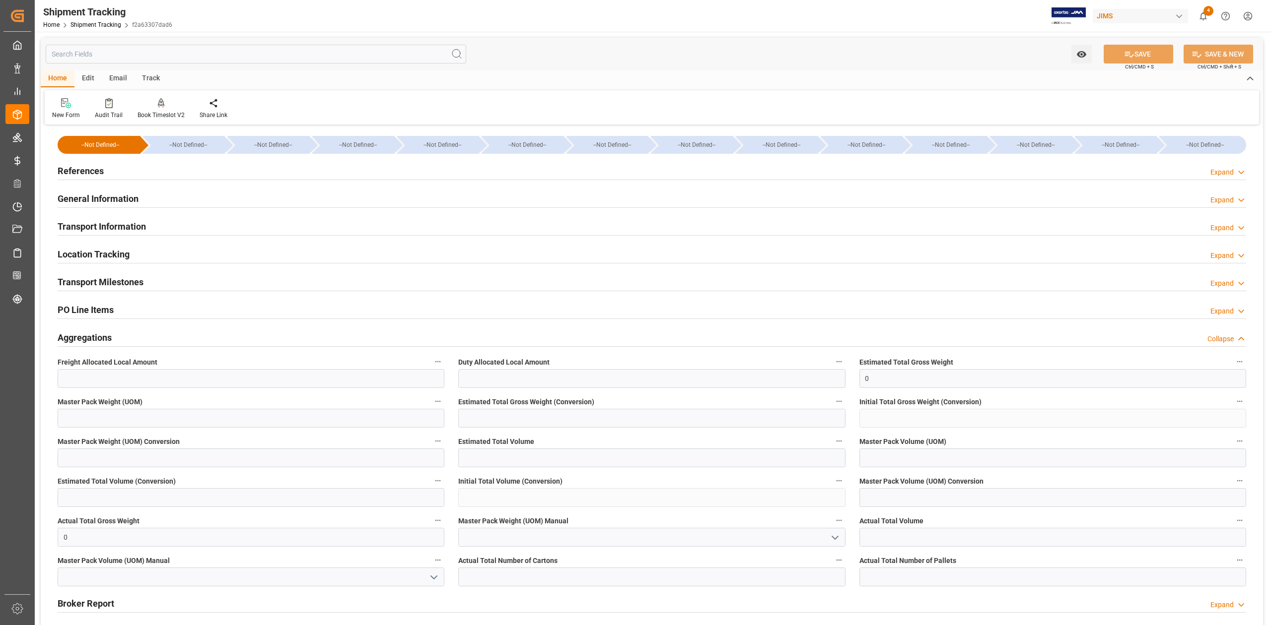
click at [84, 336] on h2 "Aggregations" at bounding box center [85, 337] width 54 height 13
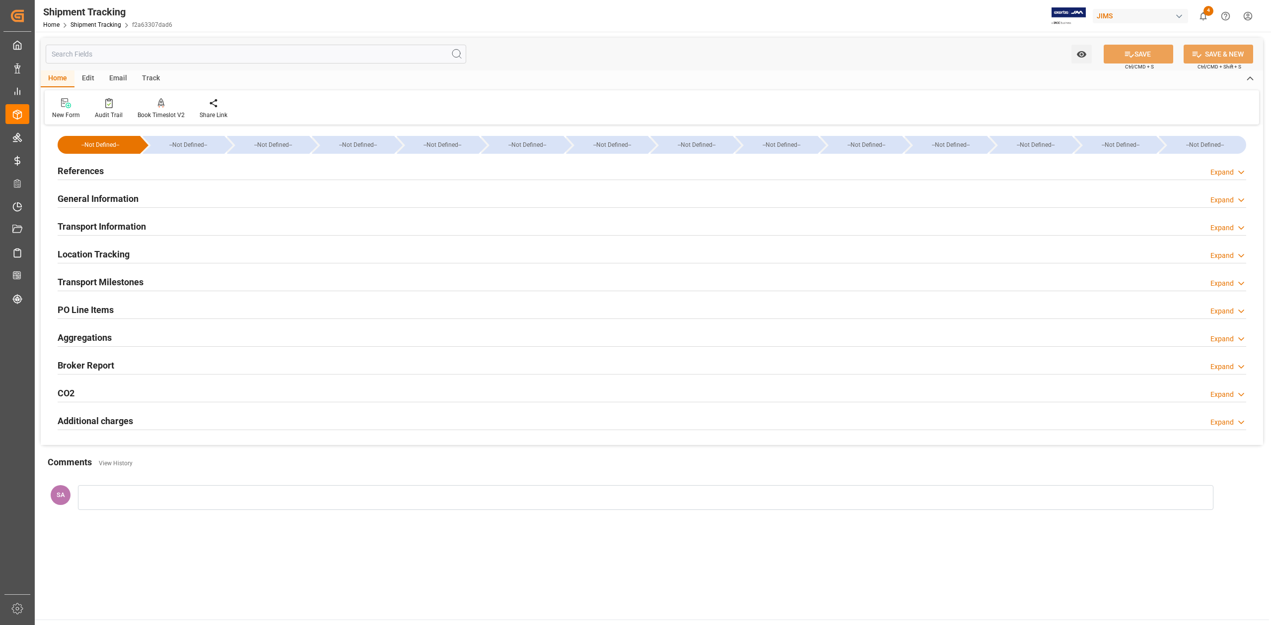
drag, startPoint x: 84, startPoint y: 169, endPoint x: 92, endPoint y: 181, distance: 14.7
click at [84, 169] on h2 "References" at bounding box center [81, 170] width 46 height 13
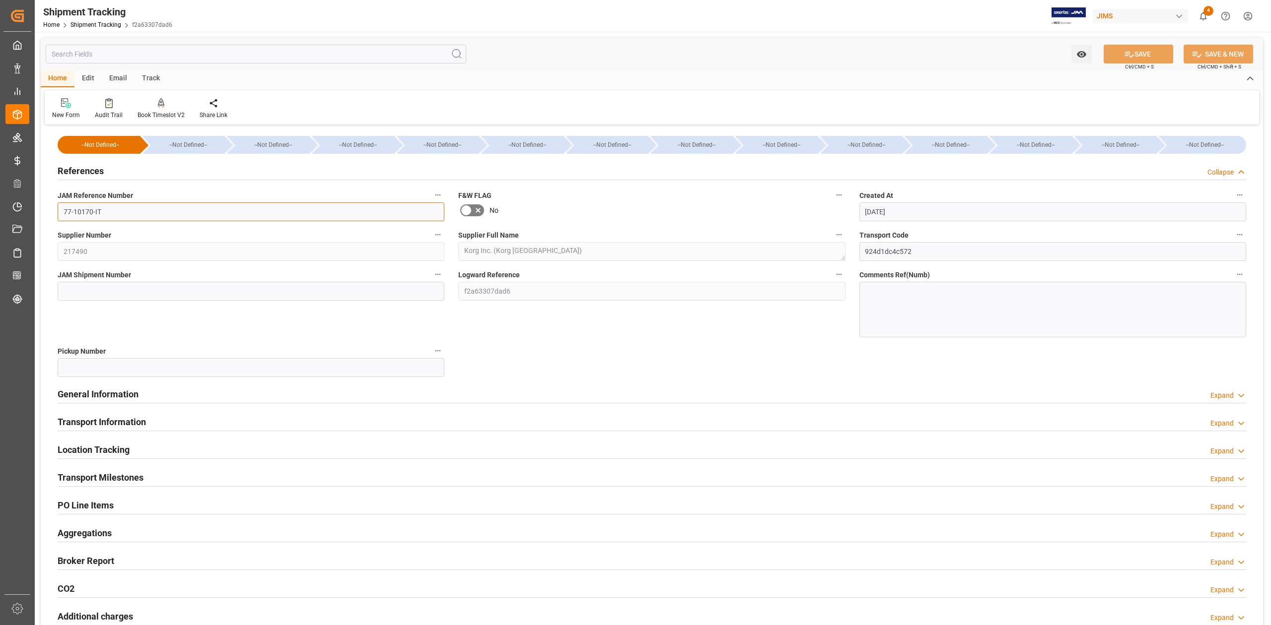
click at [130, 210] on input "77-10170-IT" at bounding box center [251, 211] width 387 height 19
click at [130, 211] on input "77-10170-IT" at bounding box center [251, 211] width 387 height 19
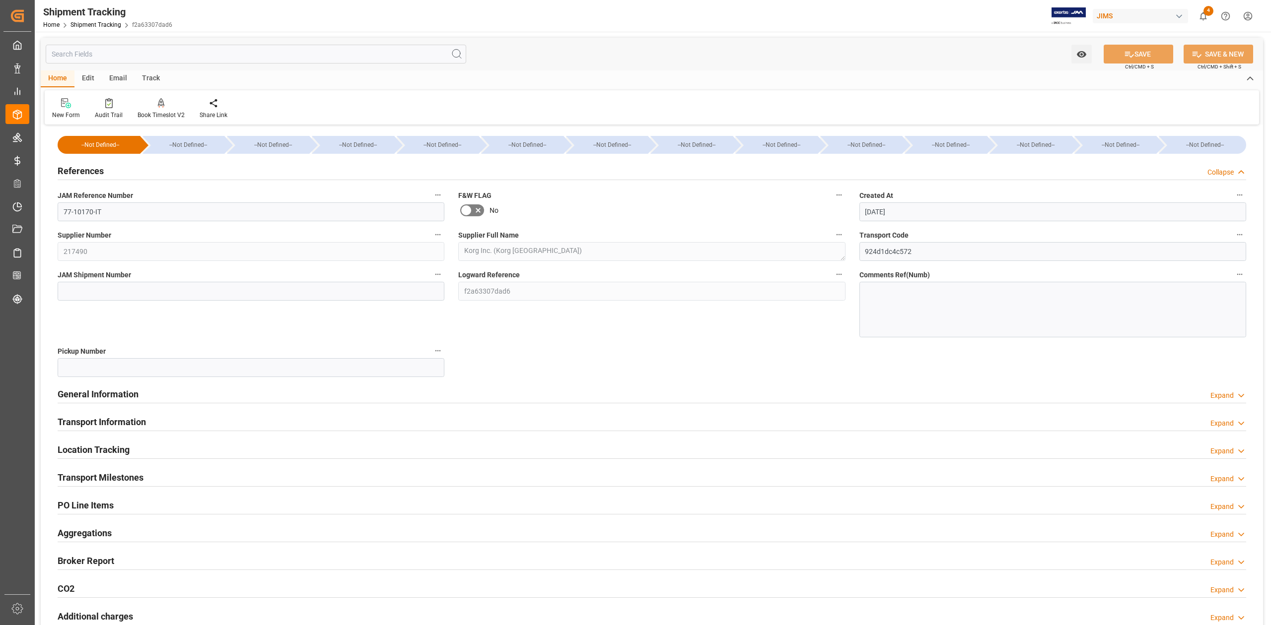
click at [93, 194] on span "JAM Reference Number" at bounding box center [95, 196] width 75 height 10
click at [431, 194] on button "JAM Reference Number" at bounding box center [437, 195] width 13 height 13
click at [95, 194] on div at bounding box center [635, 312] width 1271 height 625
click at [96, 172] on h2 "References" at bounding box center [81, 170] width 46 height 13
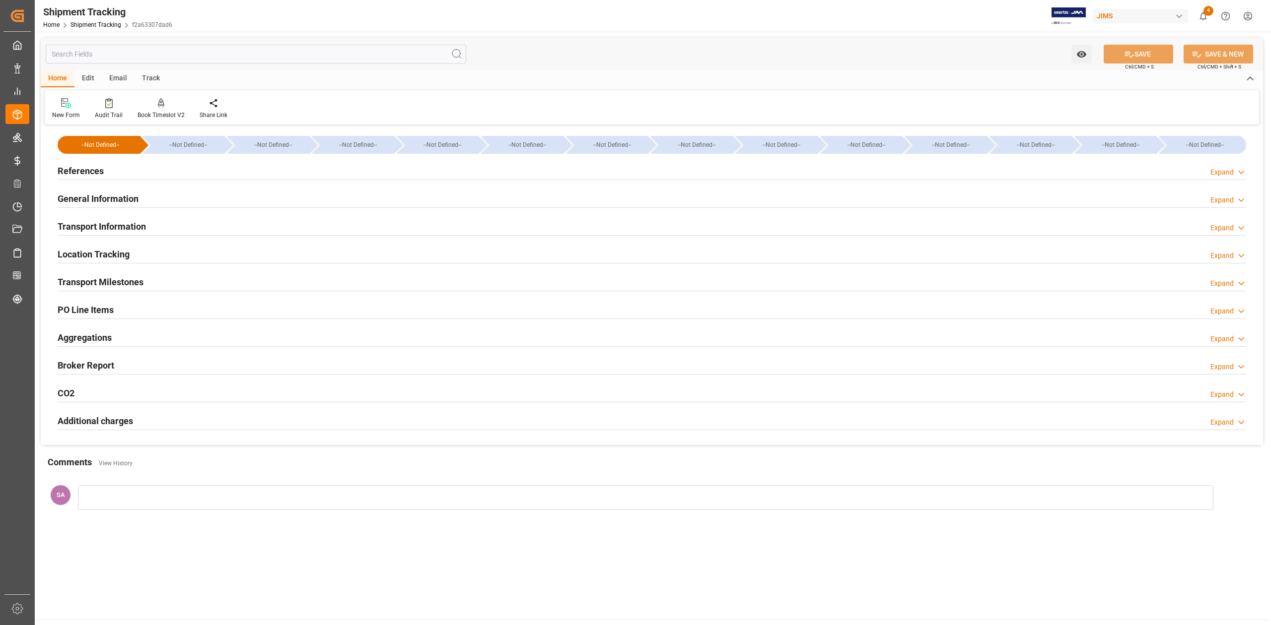
click at [104, 421] on h2 "Additional charges" at bounding box center [95, 420] width 75 height 13
click at [141, 284] on h2 "Transport Milestones" at bounding box center [101, 281] width 86 height 13
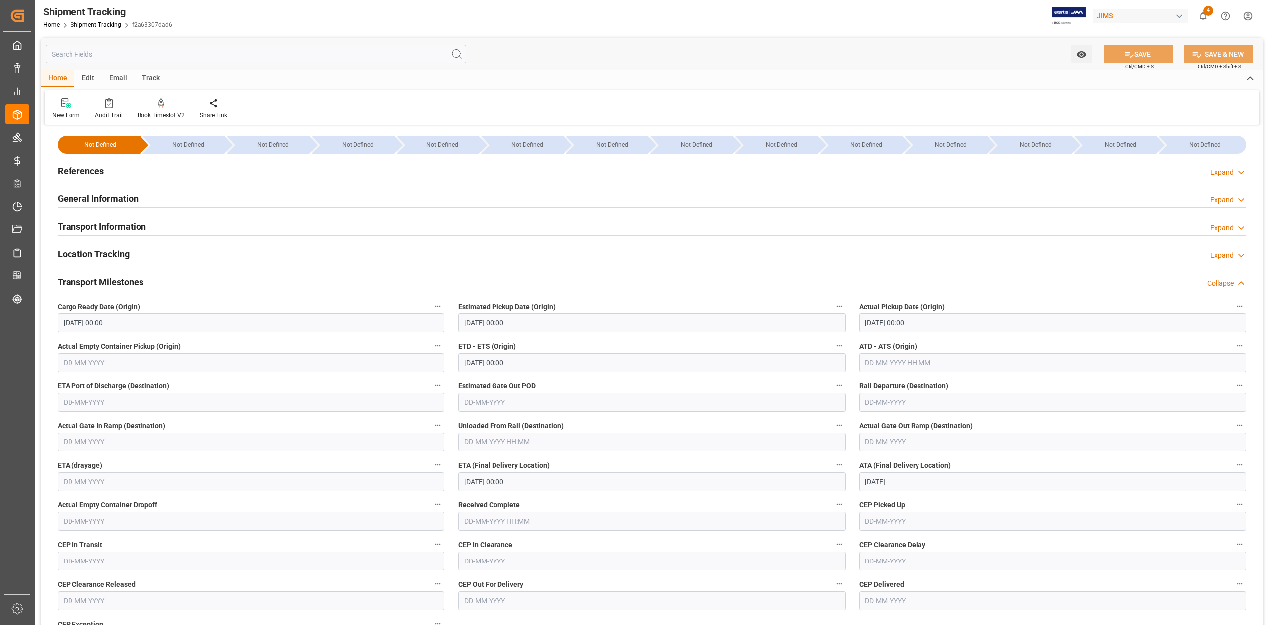
click at [90, 171] on h2 "References" at bounding box center [81, 170] width 46 height 13
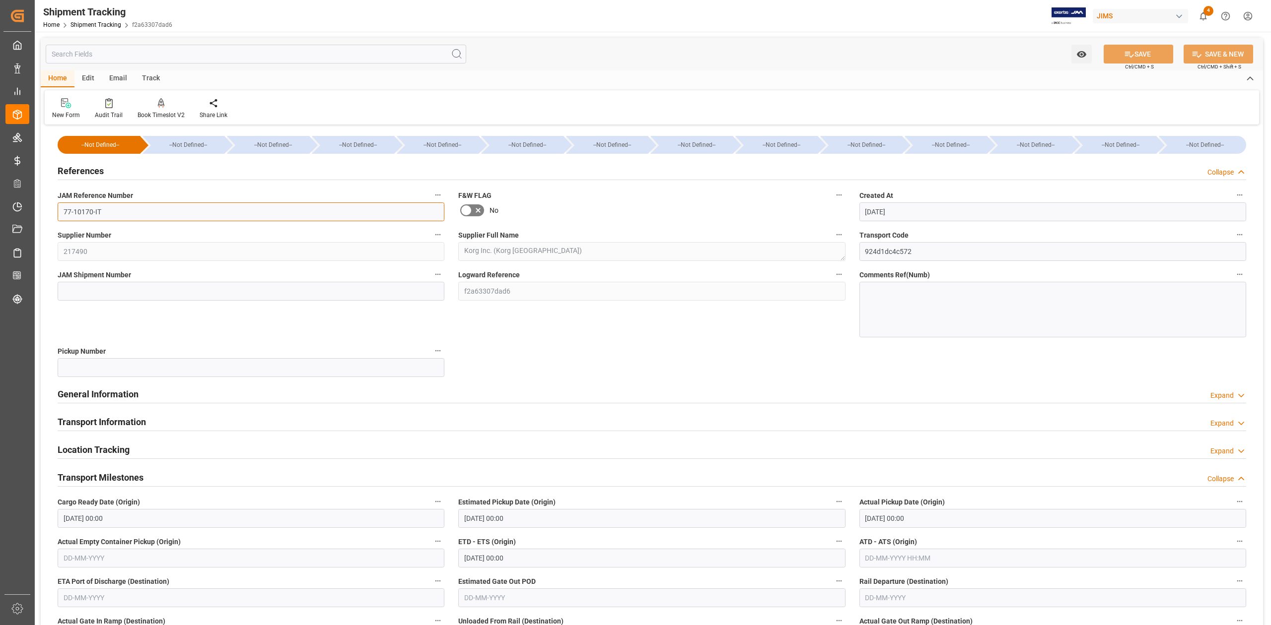
click at [134, 219] on input "77-10170-IT" at bounding box center [251, 211] width 387 height 19
click at [109, 108] on icon at bounding box center [108, 103] width 7 height 10
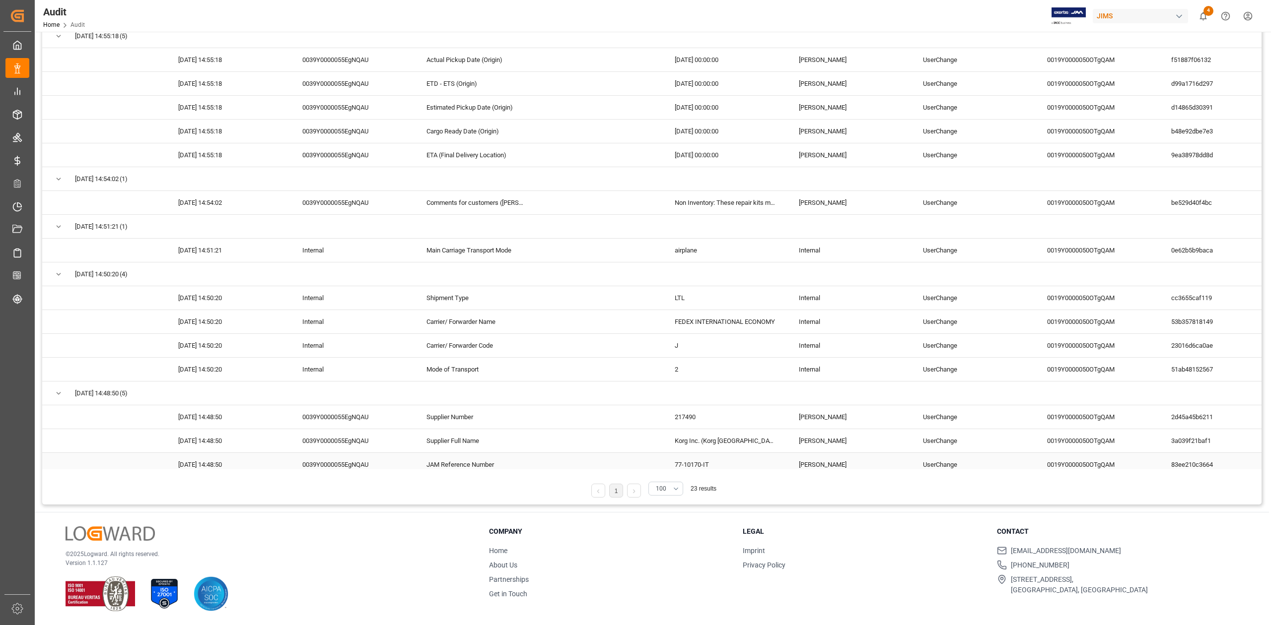
scroll to position [164, 0]
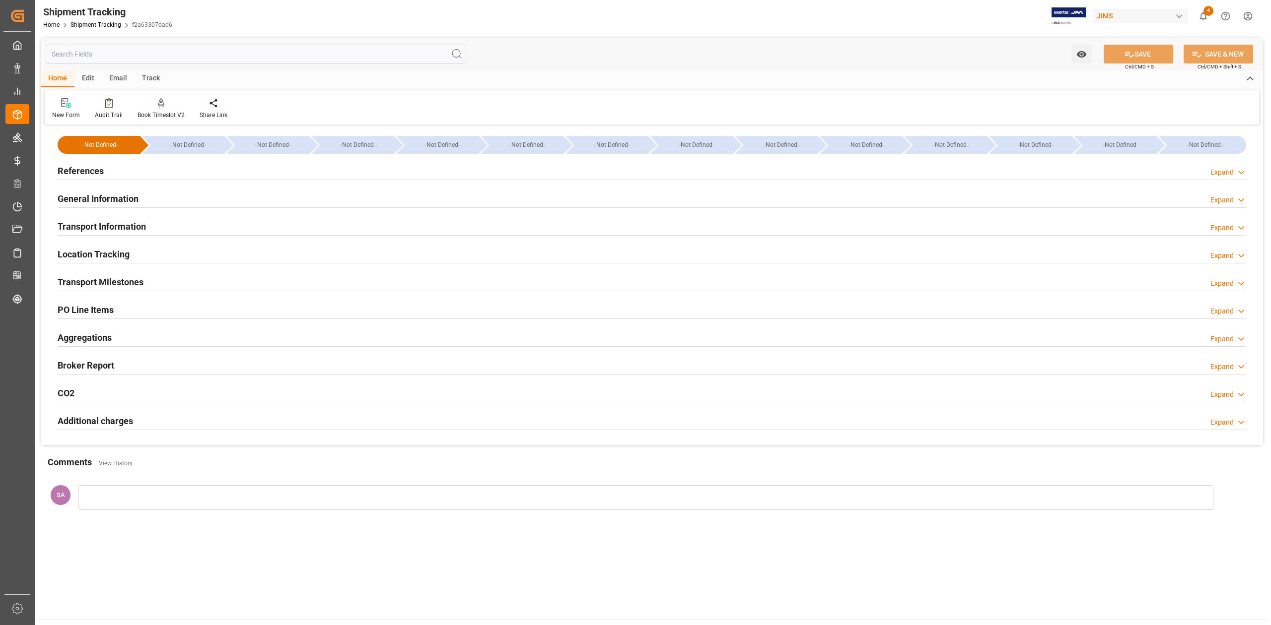
click at [95, 169] on h2 "References" at bounding box center [81, 170] width 46 height 13
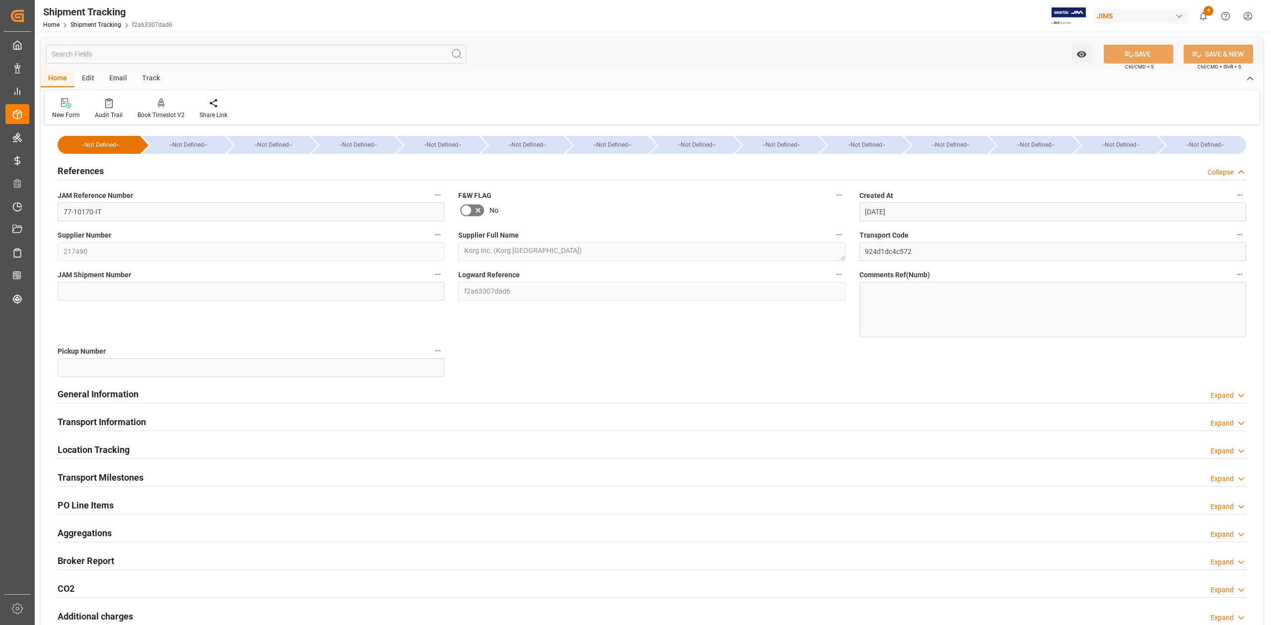
click at [95, 169] on h2 "References" at bounding box center [81, 170] width 46 height 13
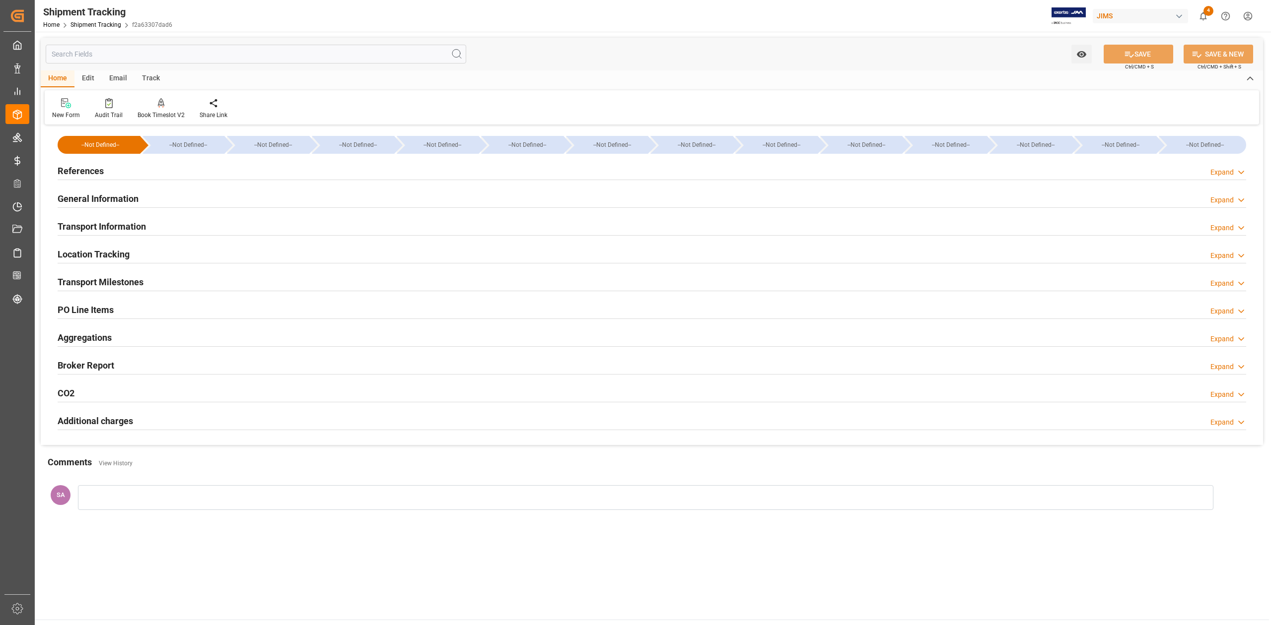
click at [92, 201] on h2 "General Information" at bounding box center [98, 198] width 81 height 13
click at [138, 281] on h2 "Transport Milestones" at bounding box center [101, 281] width 86 height 13
